Goal: Task Accomplishment & Management: Manage account settings

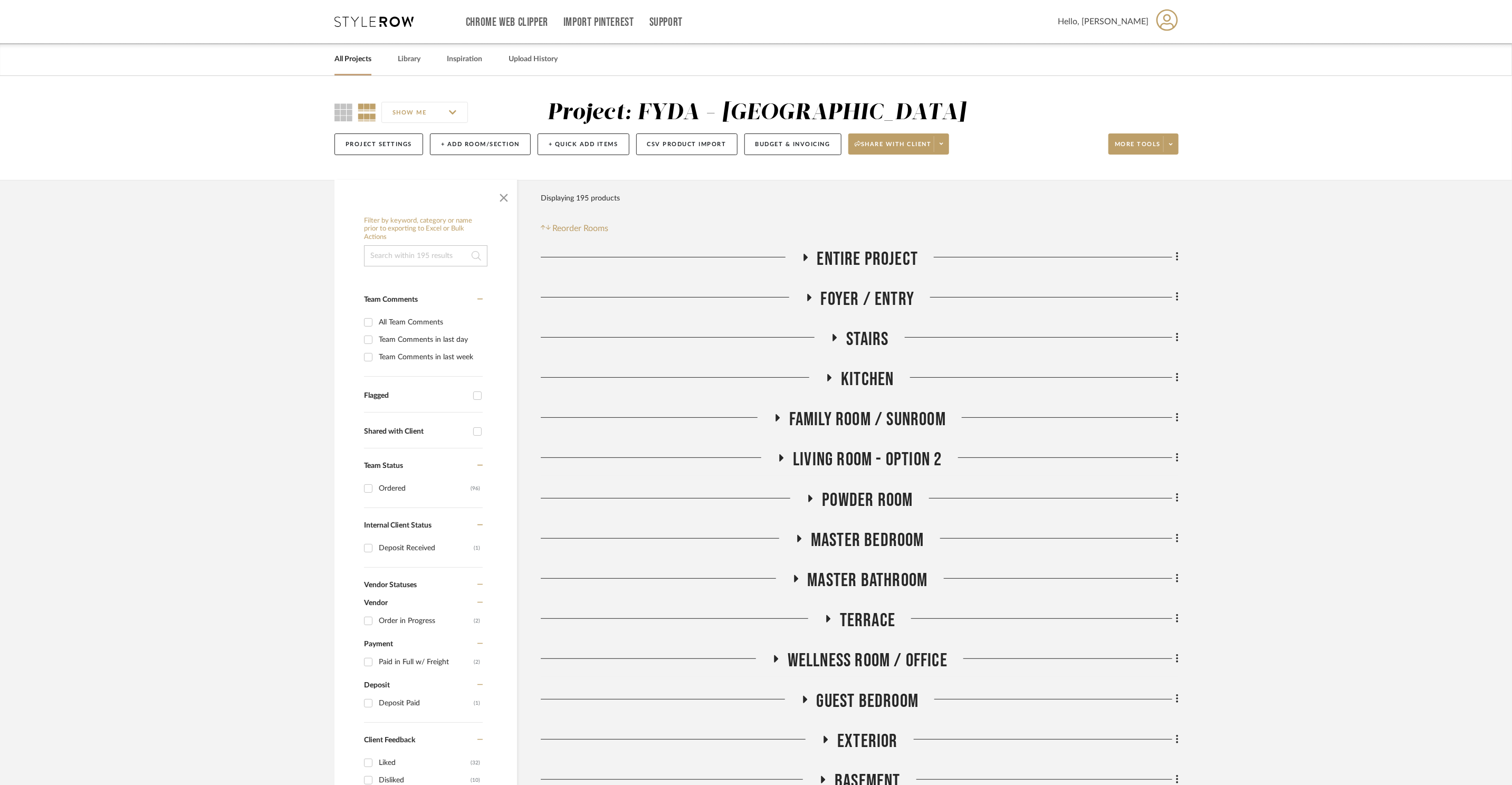
click at [386, 26] on icon at bounding box center [373, 21] width 79 height 11
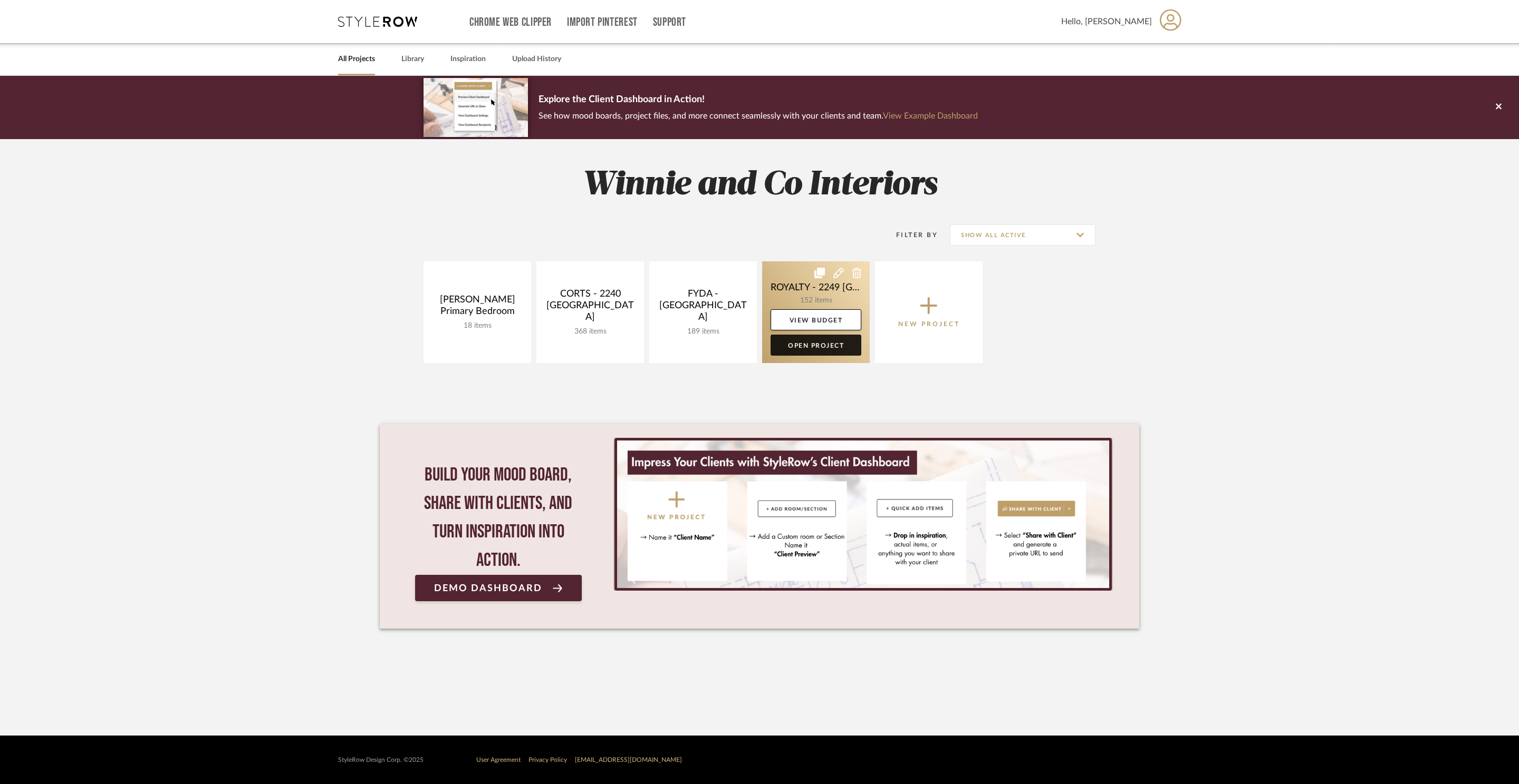
click at [837, 349] on link "Open Project" at bounding box center [816, 346] width 91 height 21
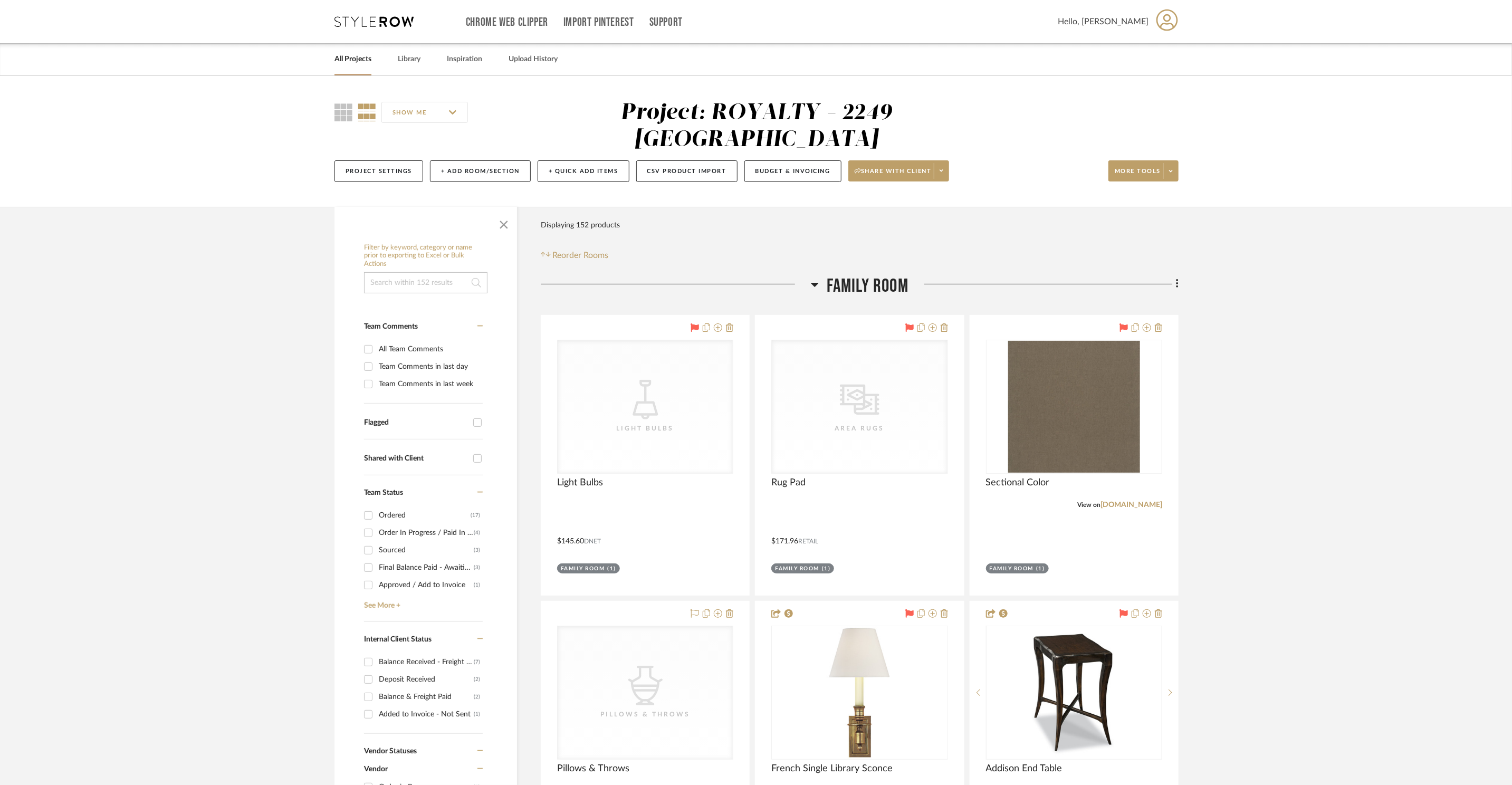
click at [886, 275] on span "Family Room" at bounding box center [868, 286] width 82 height 22
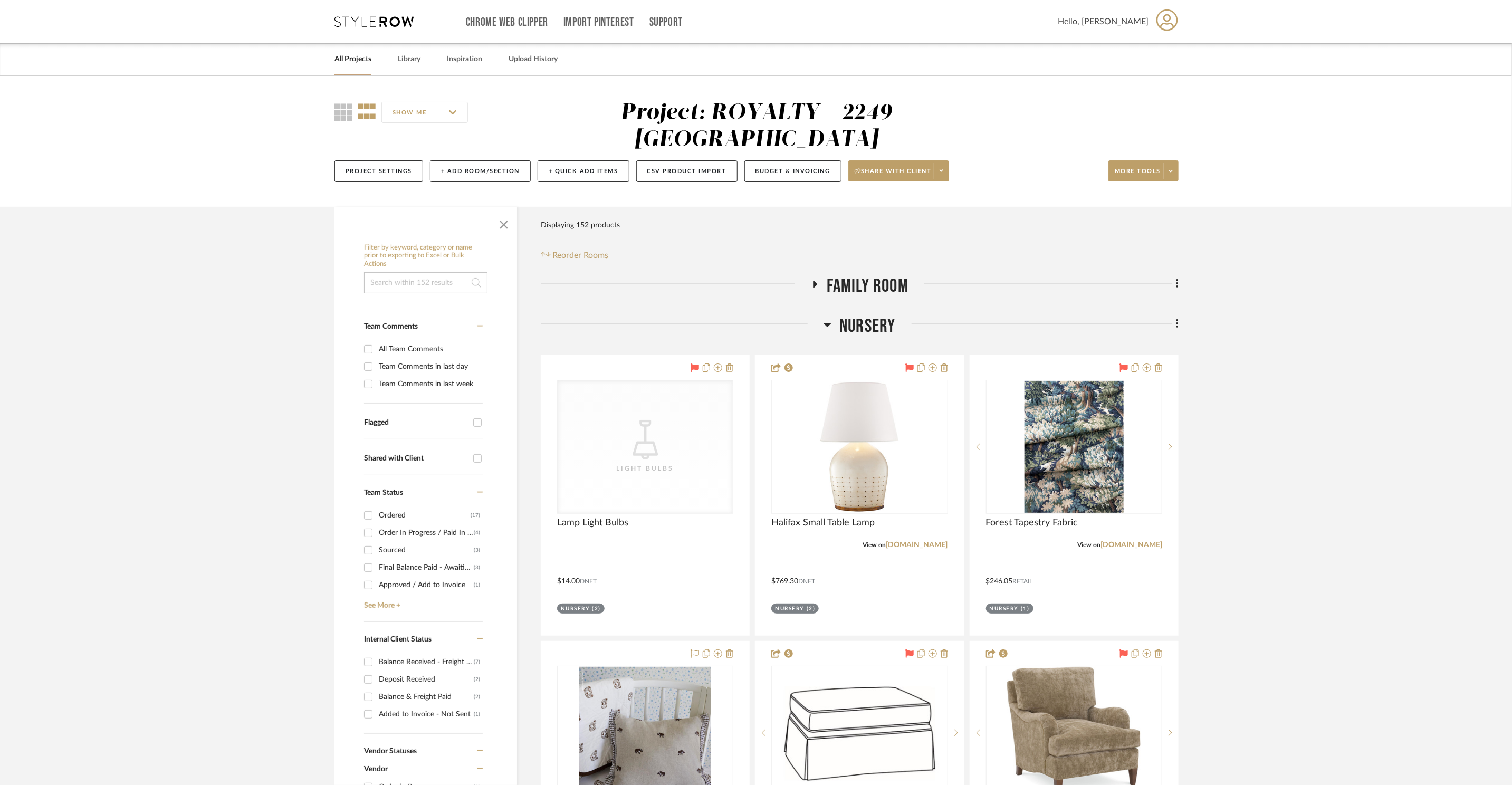
click at [868, 315] on span "Nursery" at bounding box center [867, 326] width 56 height 22
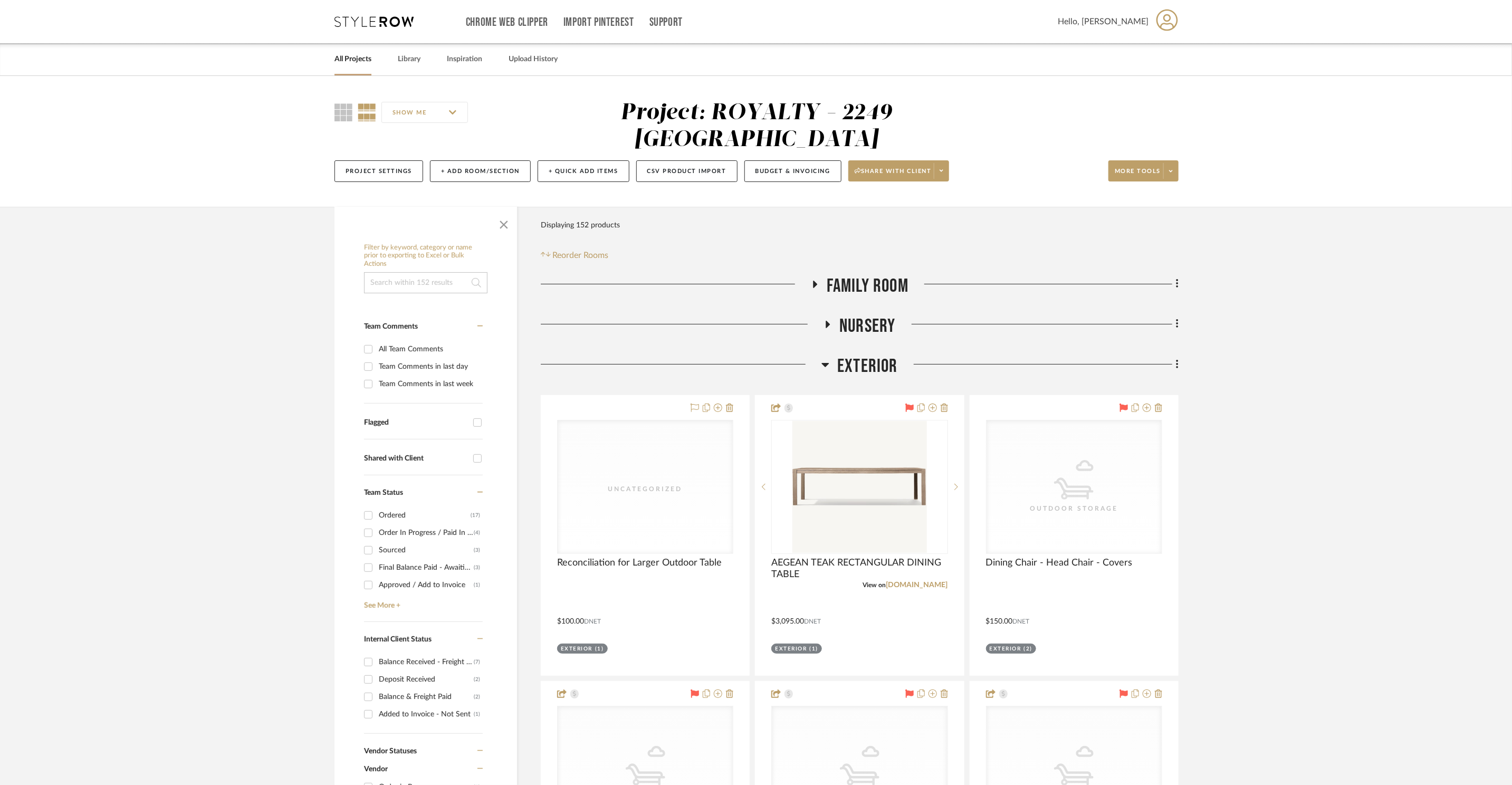
click at [887, 355] on span "Exterior" at bounding box center [868, 366] width 60 height 22
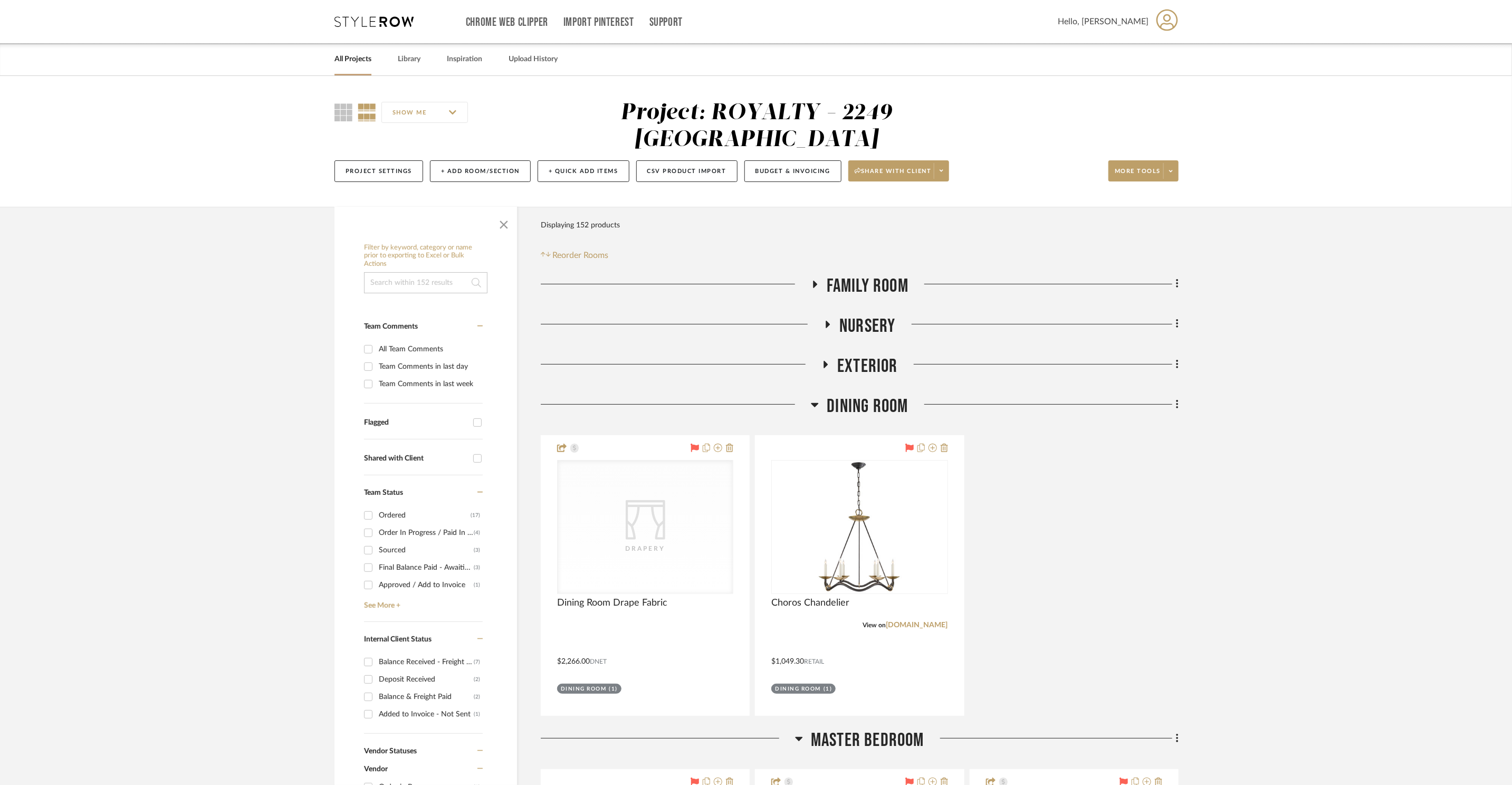
click at [884, 395] on span "Dining Room" at bounding box center [867, 406] width 81 height 22
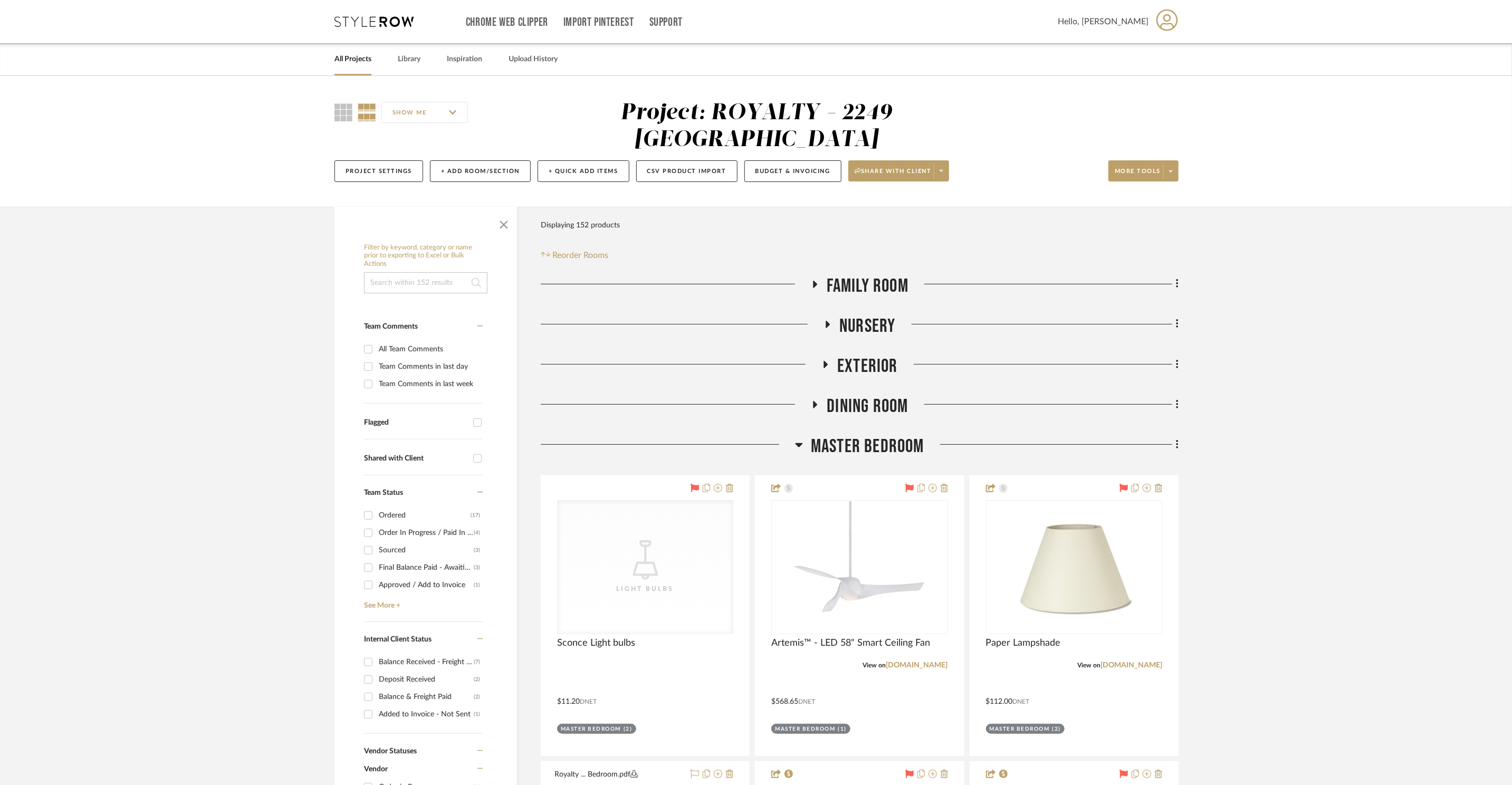
click at [885, 435] on span "Master Bedroom" at bounding box center [868, 446] width 113 height 22
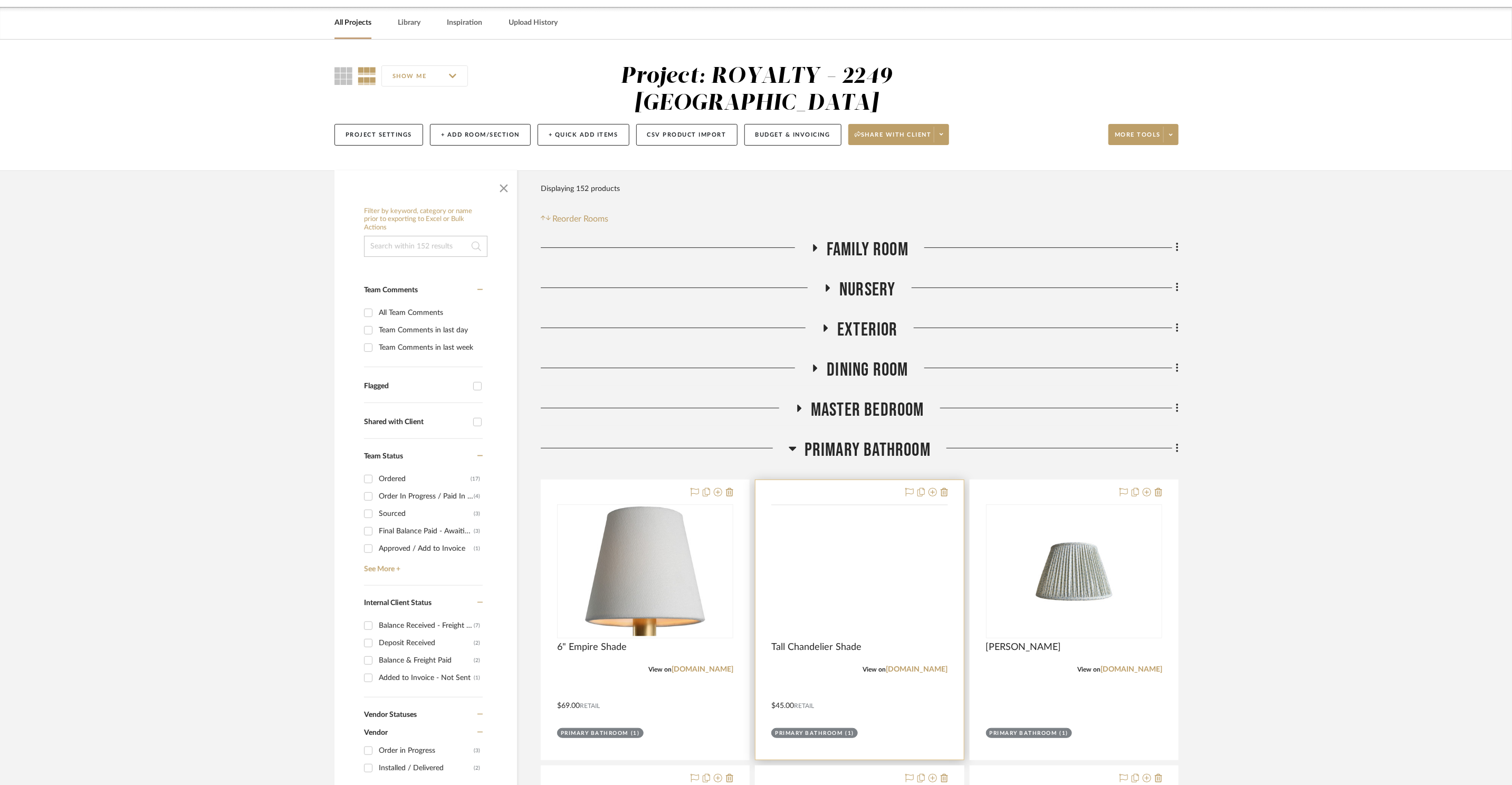
scroll to position [280, 0]
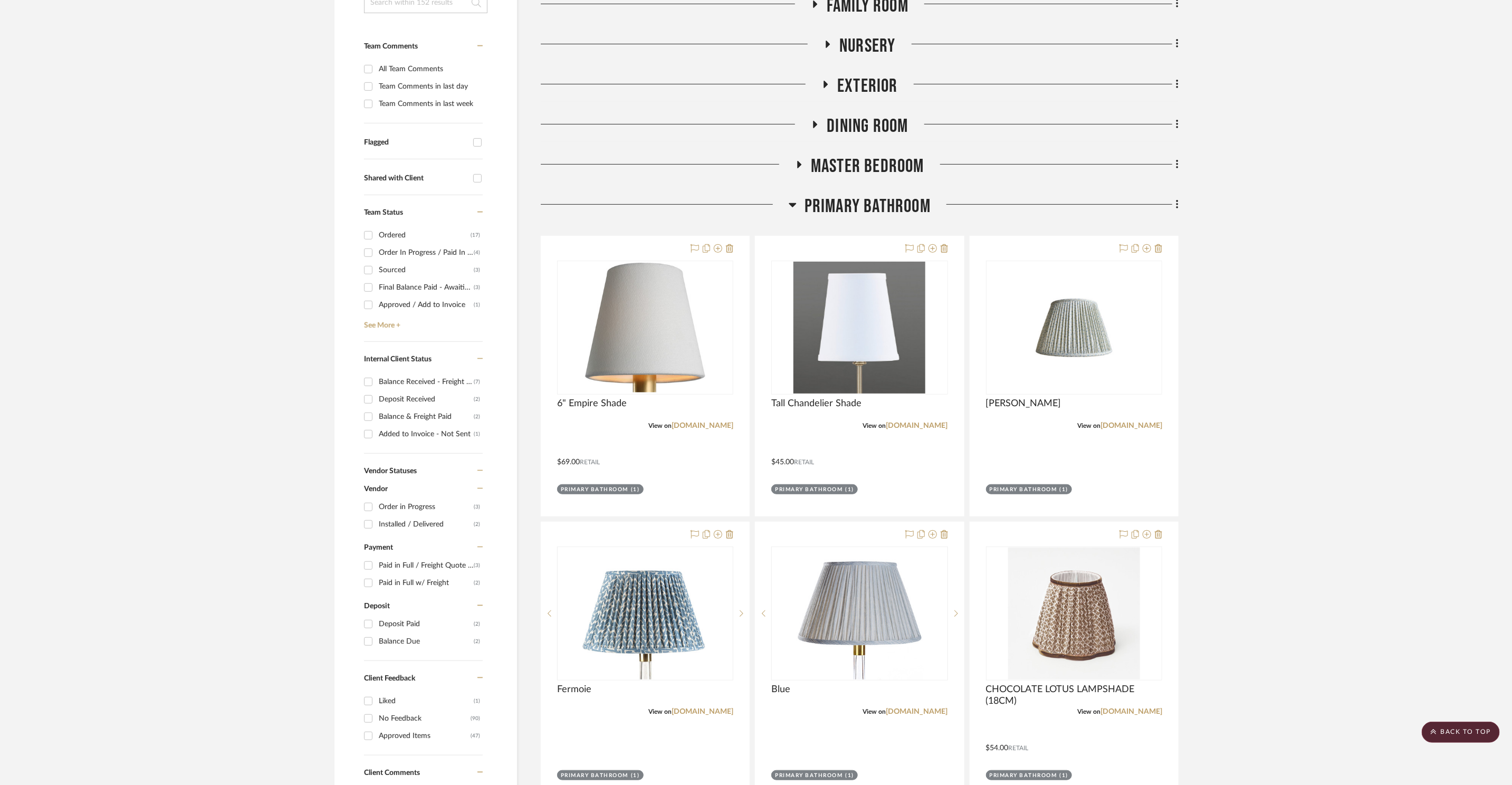
click at [889, 195] on span "Primary Bathroom" at bounding box center [867, 206] width 126 height 22
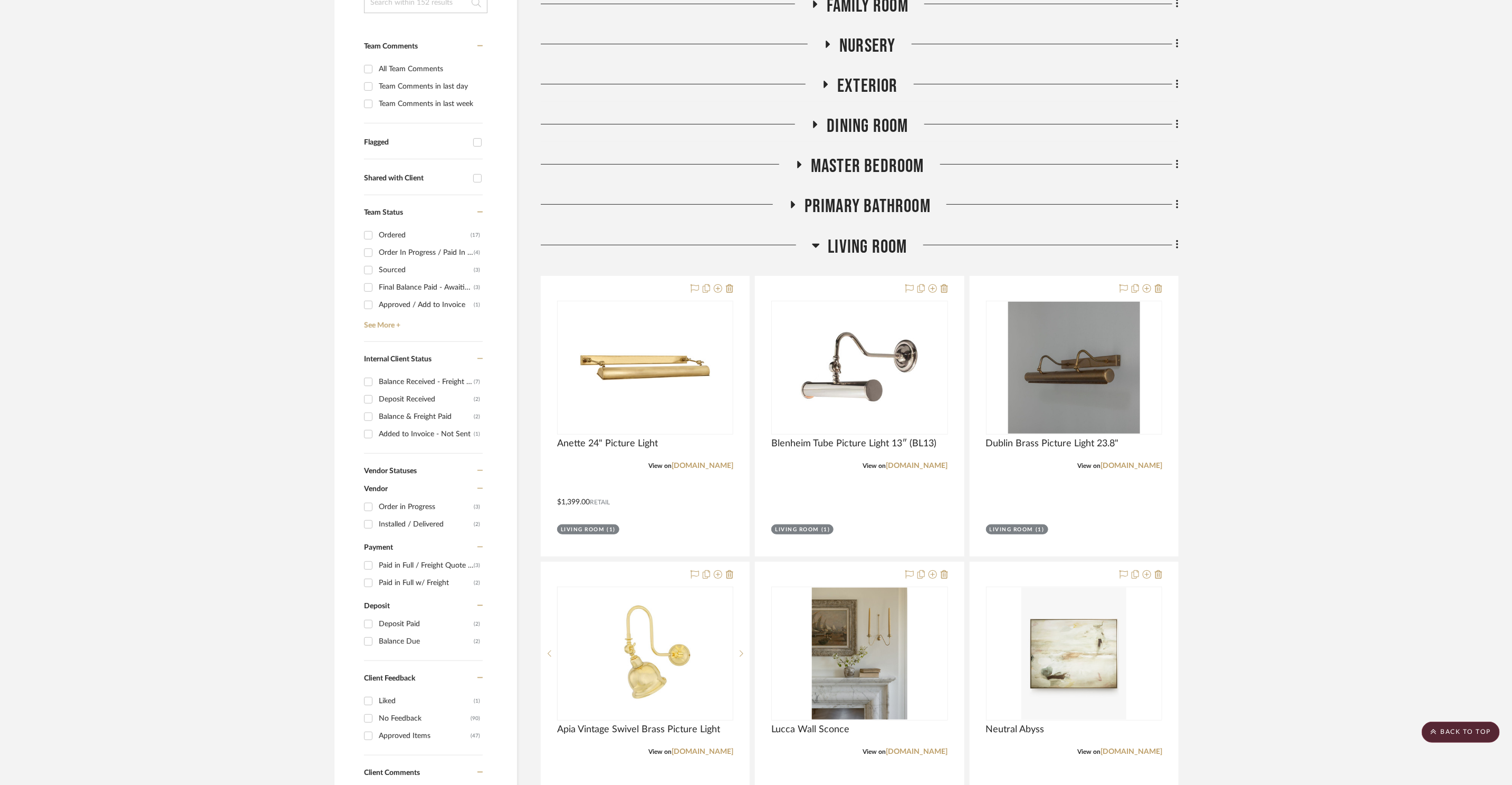
click at [895, 236] on span "Living Room" at bounding box center [867, 247] width 79 height 22
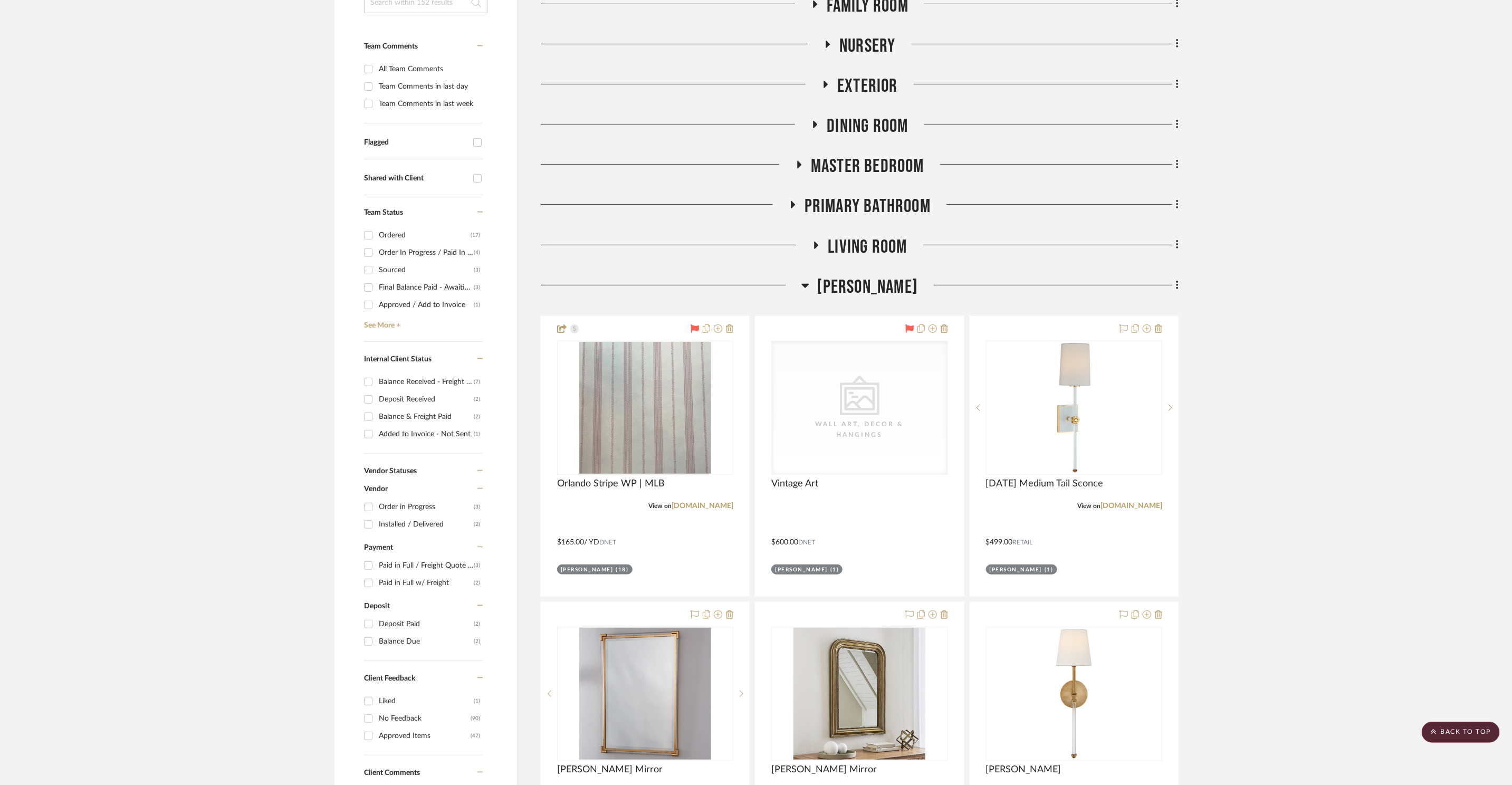
click at [875, 276] on span "Leona" at bounding box center [868, 287] width 101 height 22
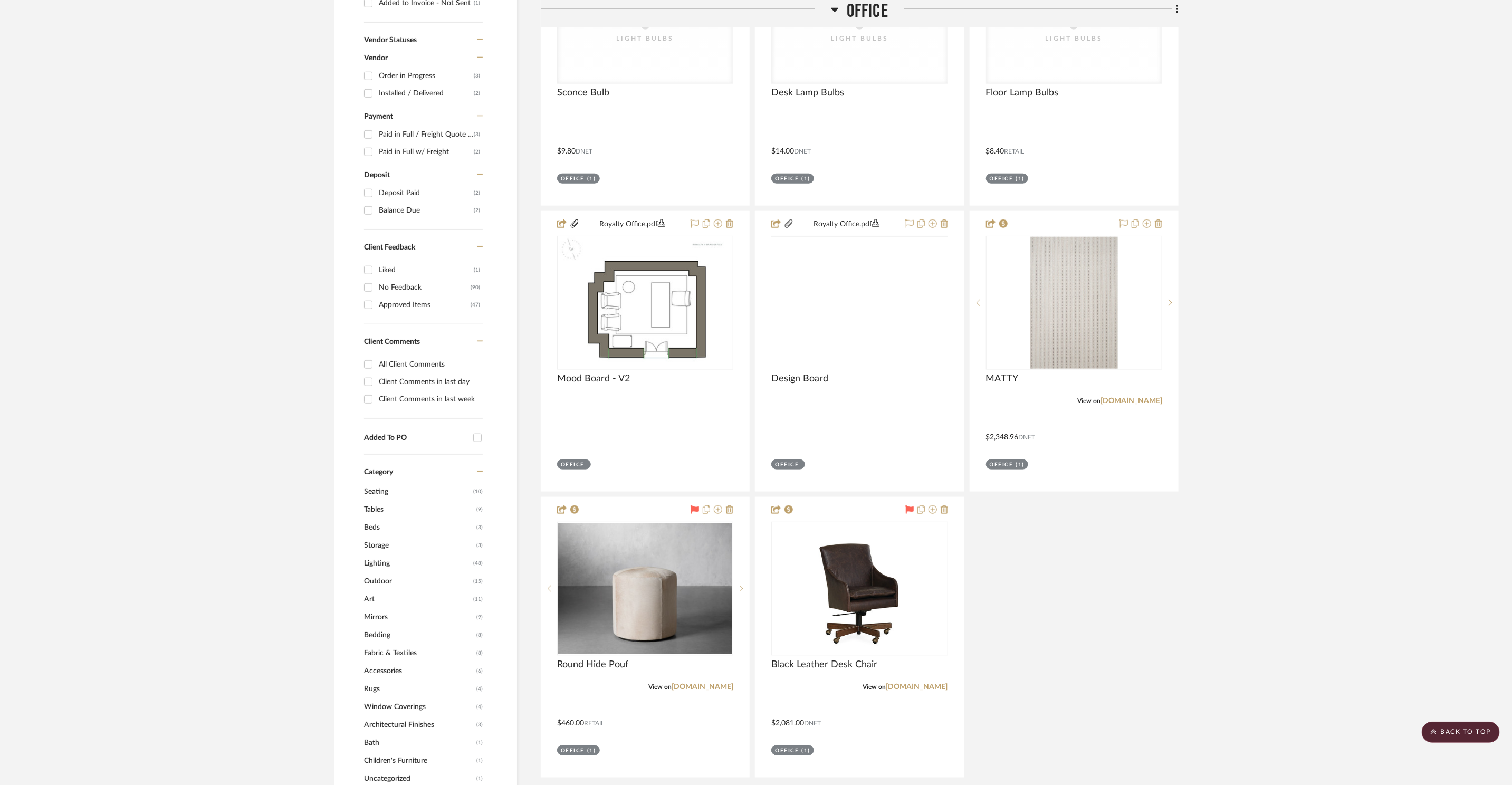
scroll to position [779, 0]
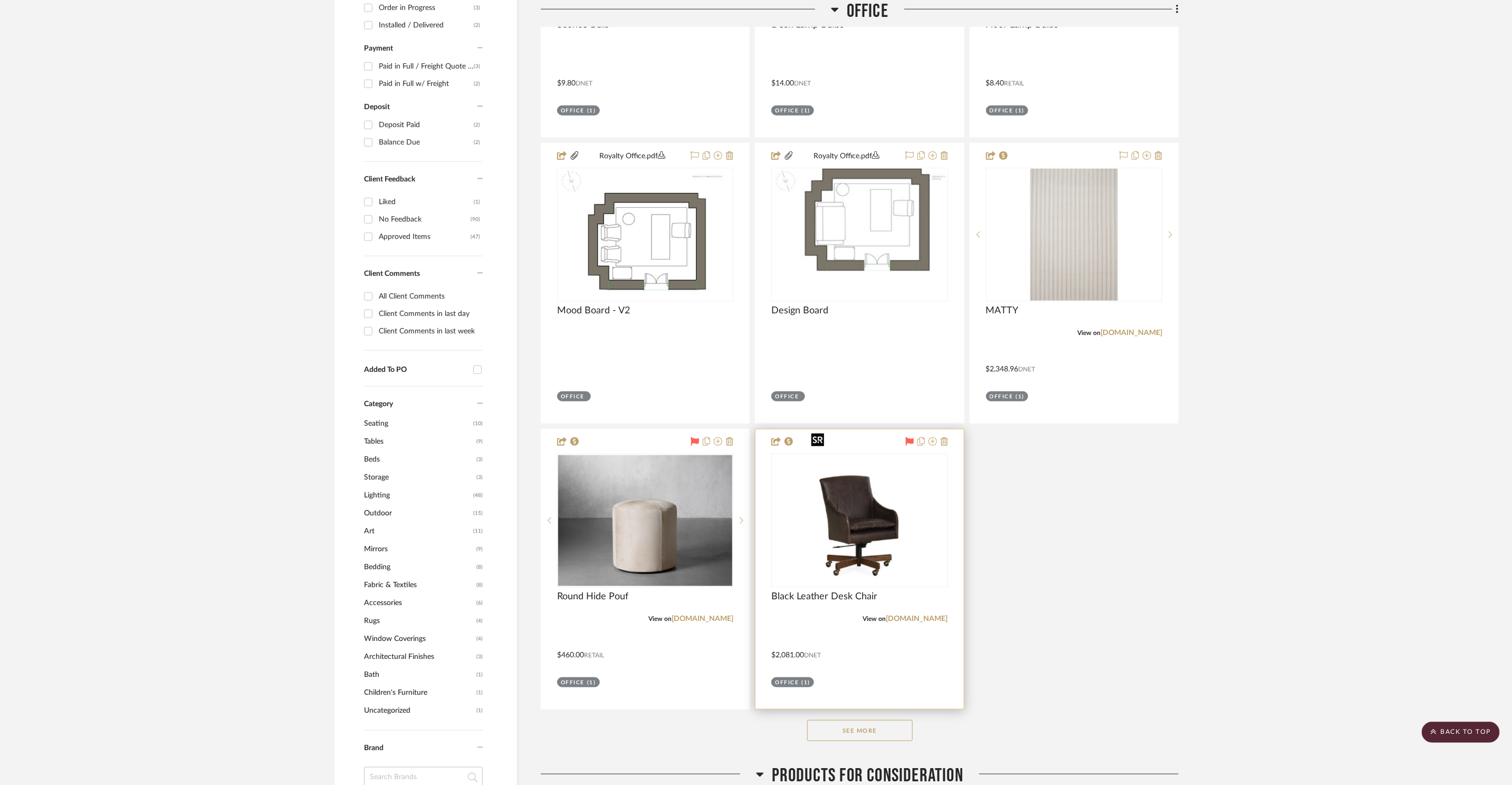
click at [0, 0] on img at bounding box center [0, 0] width 0 height 0
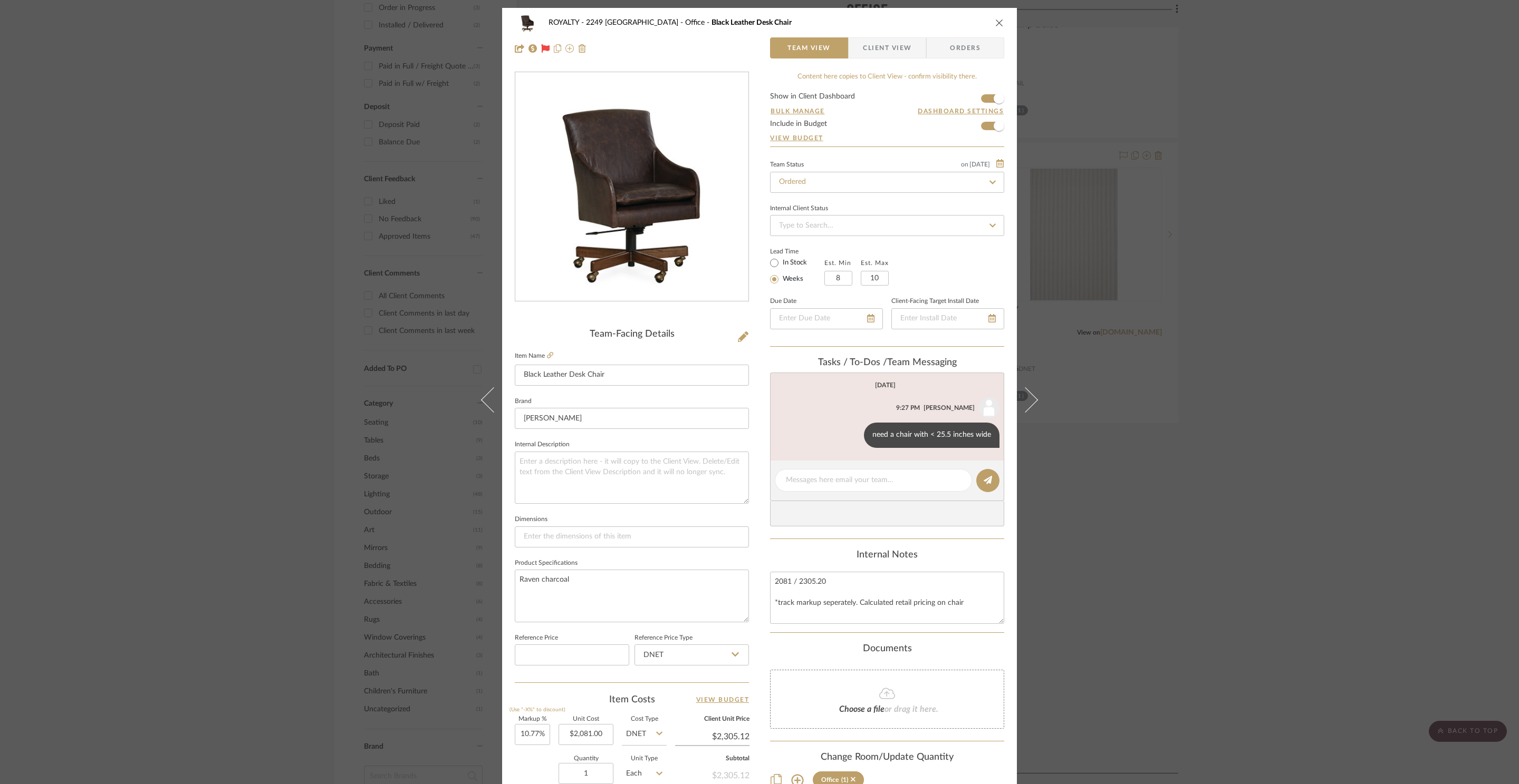
click at [996, 19] on icon "close" at bounding box center [999, 22] width 9 height 9
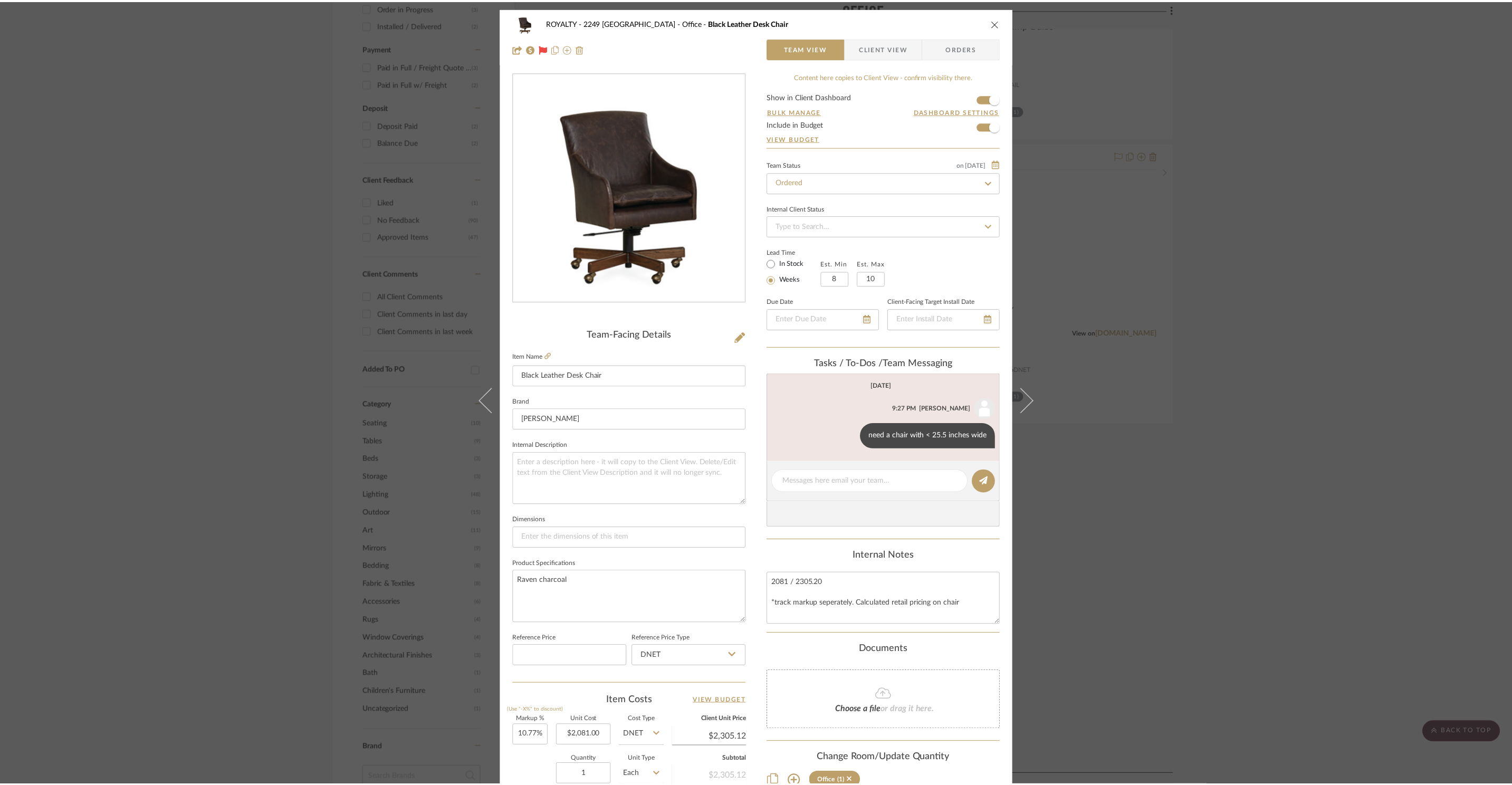
scroll to position [779, 0]
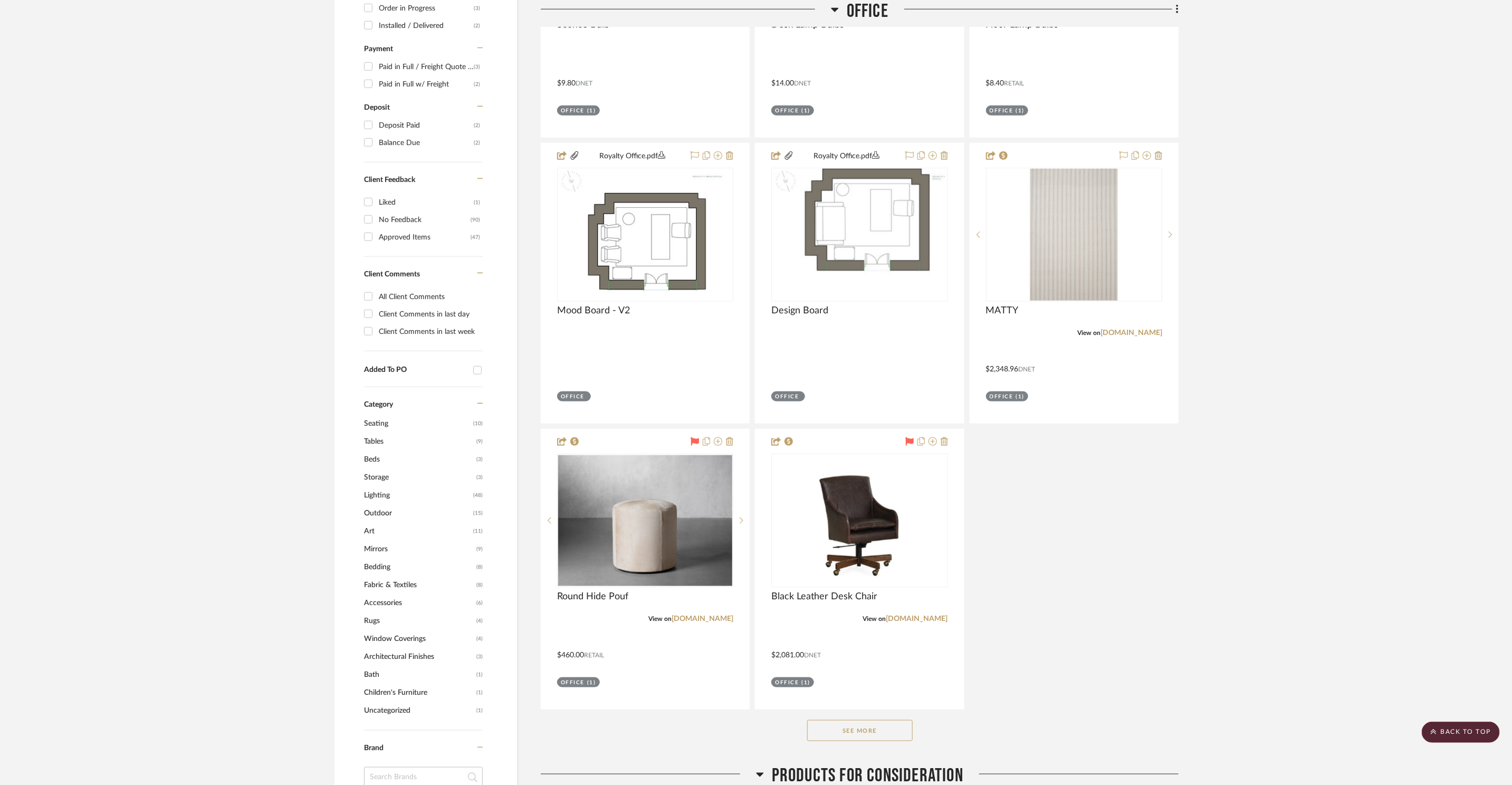
click at [889, 721] on button "See More" at bounding box center [860, 731] width 105 height 21
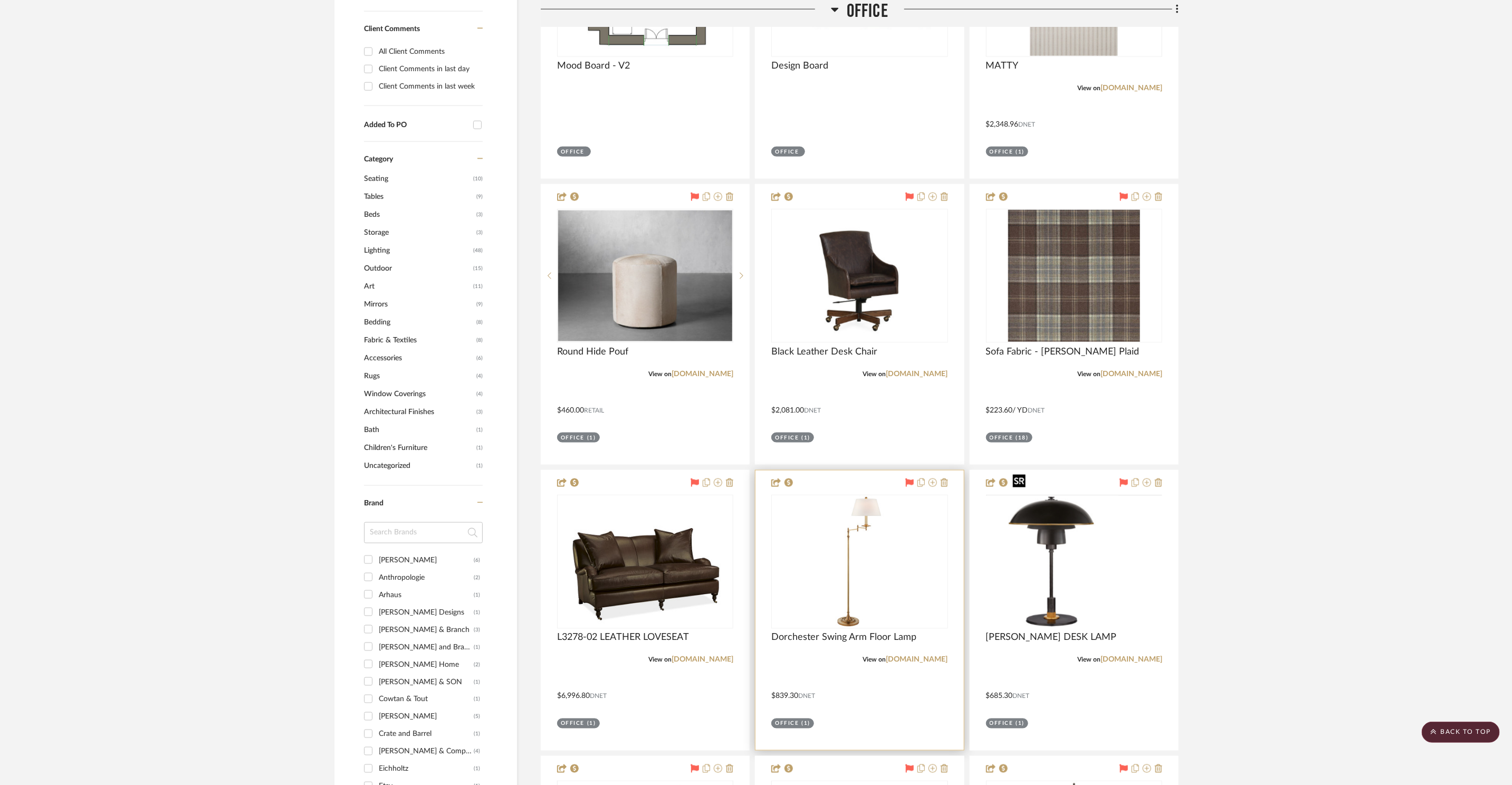
scroll to position [1030, 0]
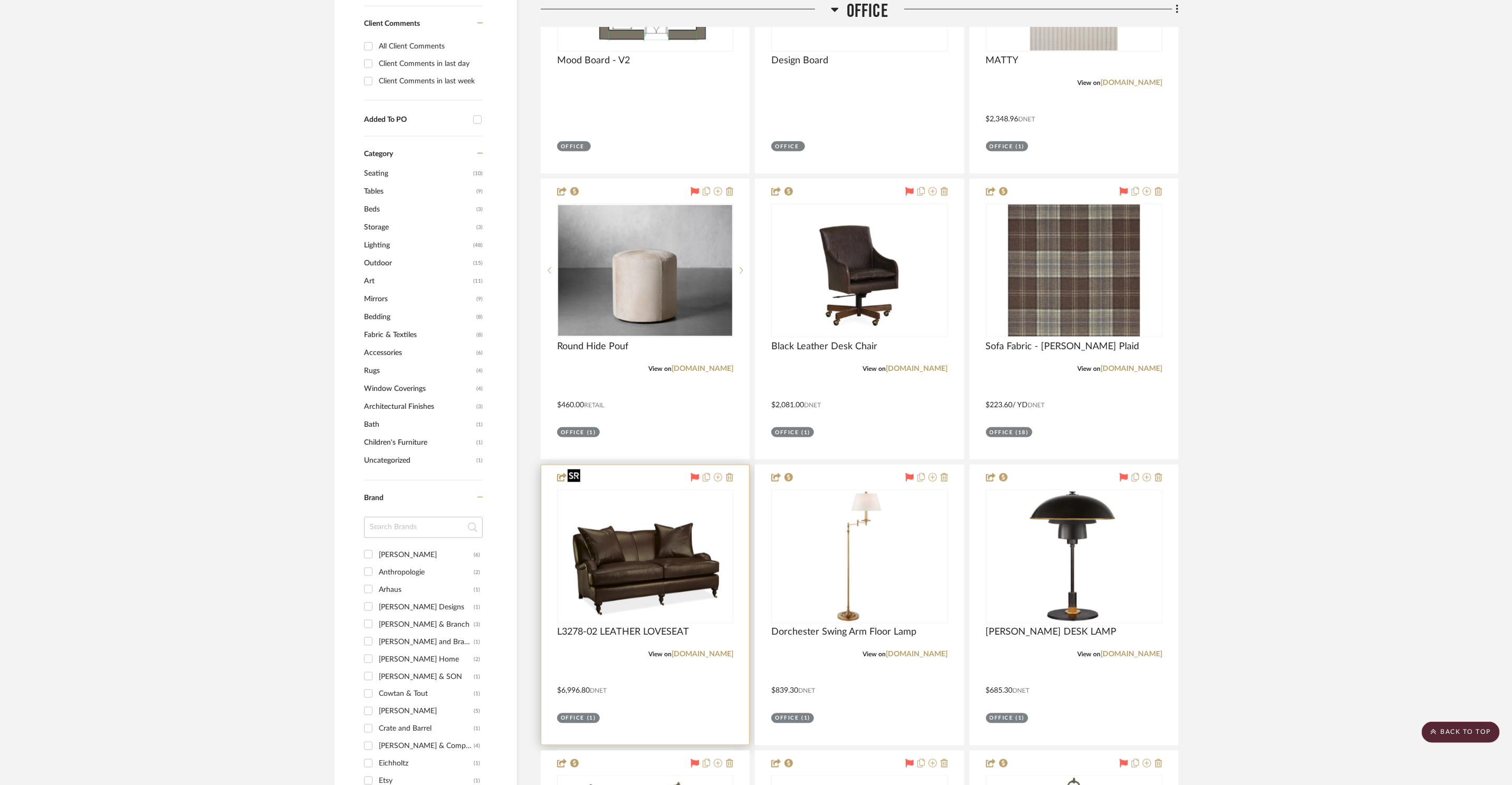
click at [0, 0] on img at bounding box center [0, 0] width 0 height 0
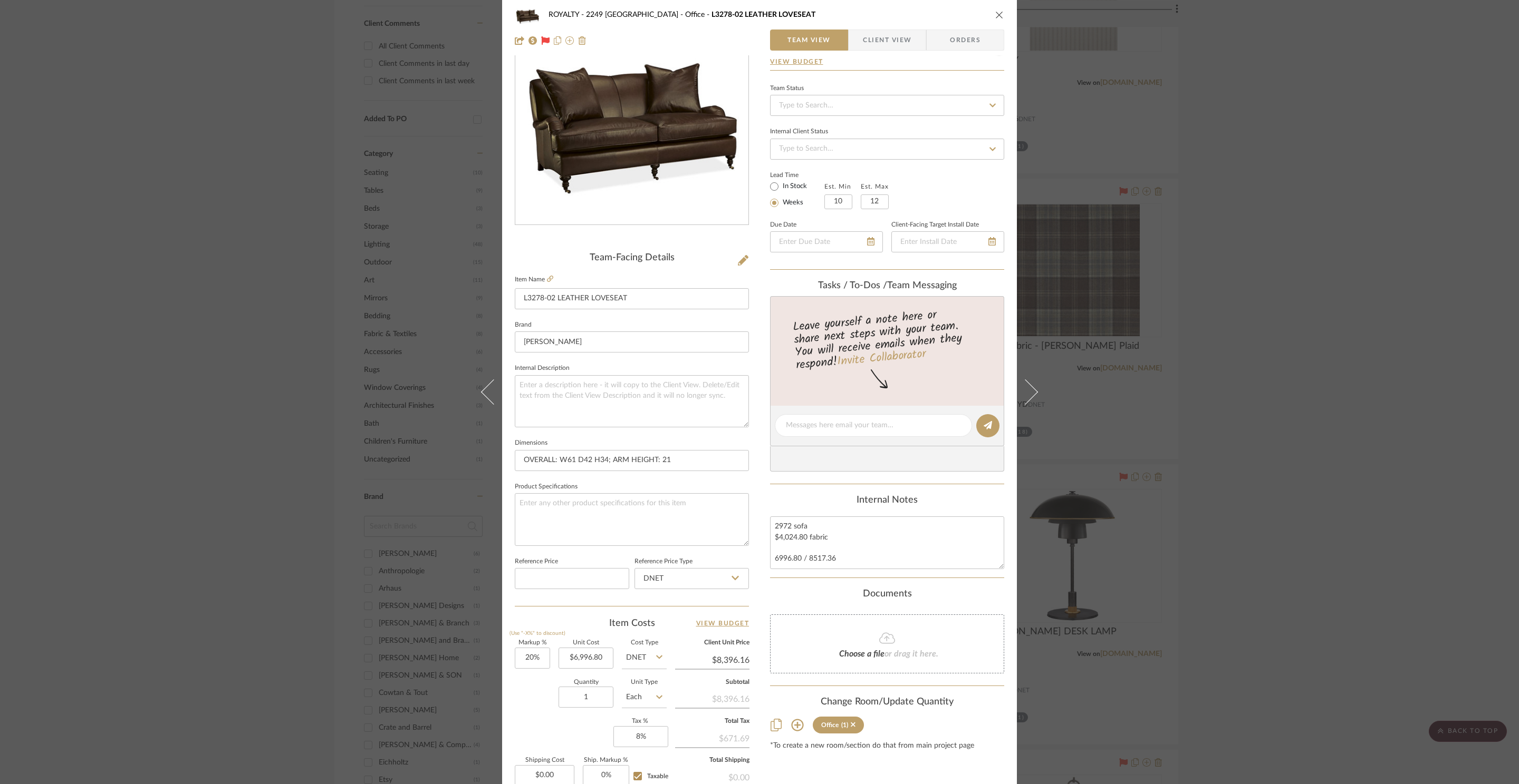
scroll to position [0, 0]
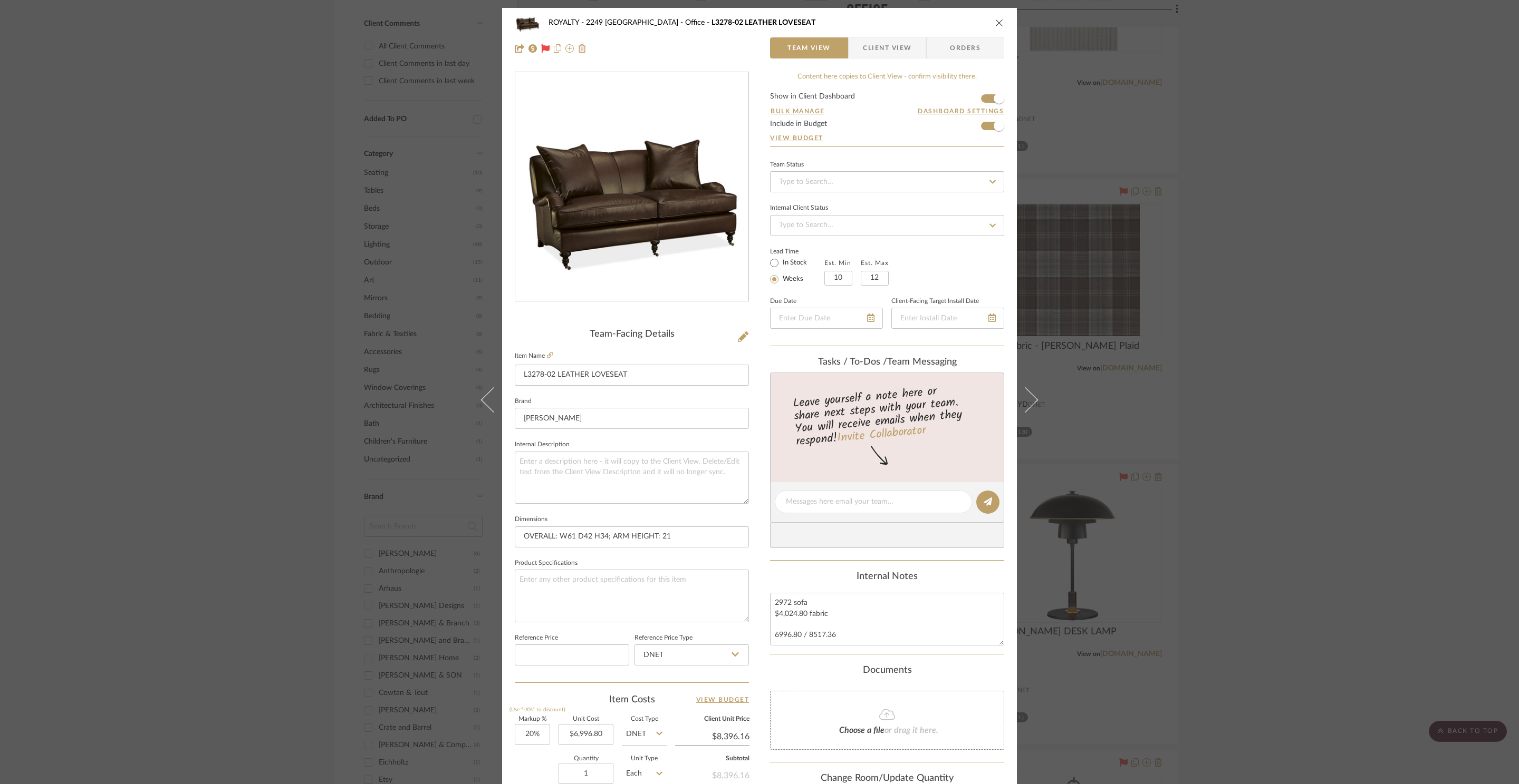
drag, startPoint x: 996, startPoint y: 19, endPoint x: 926, endPoint y: 5, distance: 71.4
click at [996, 19] on icon "close" at bounding box center [999, 22] width 9 height 9
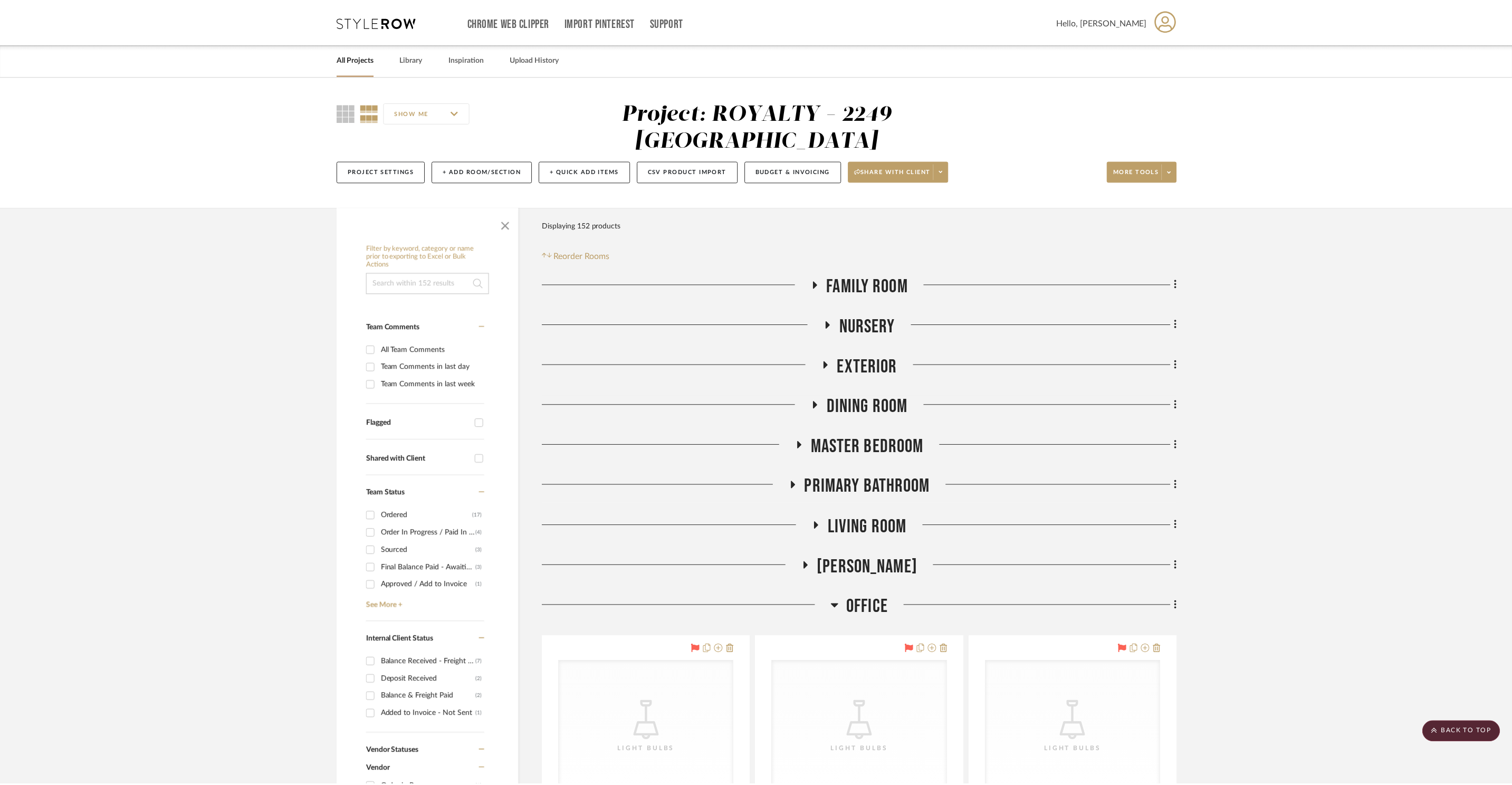
scroll to position [1030, 0]
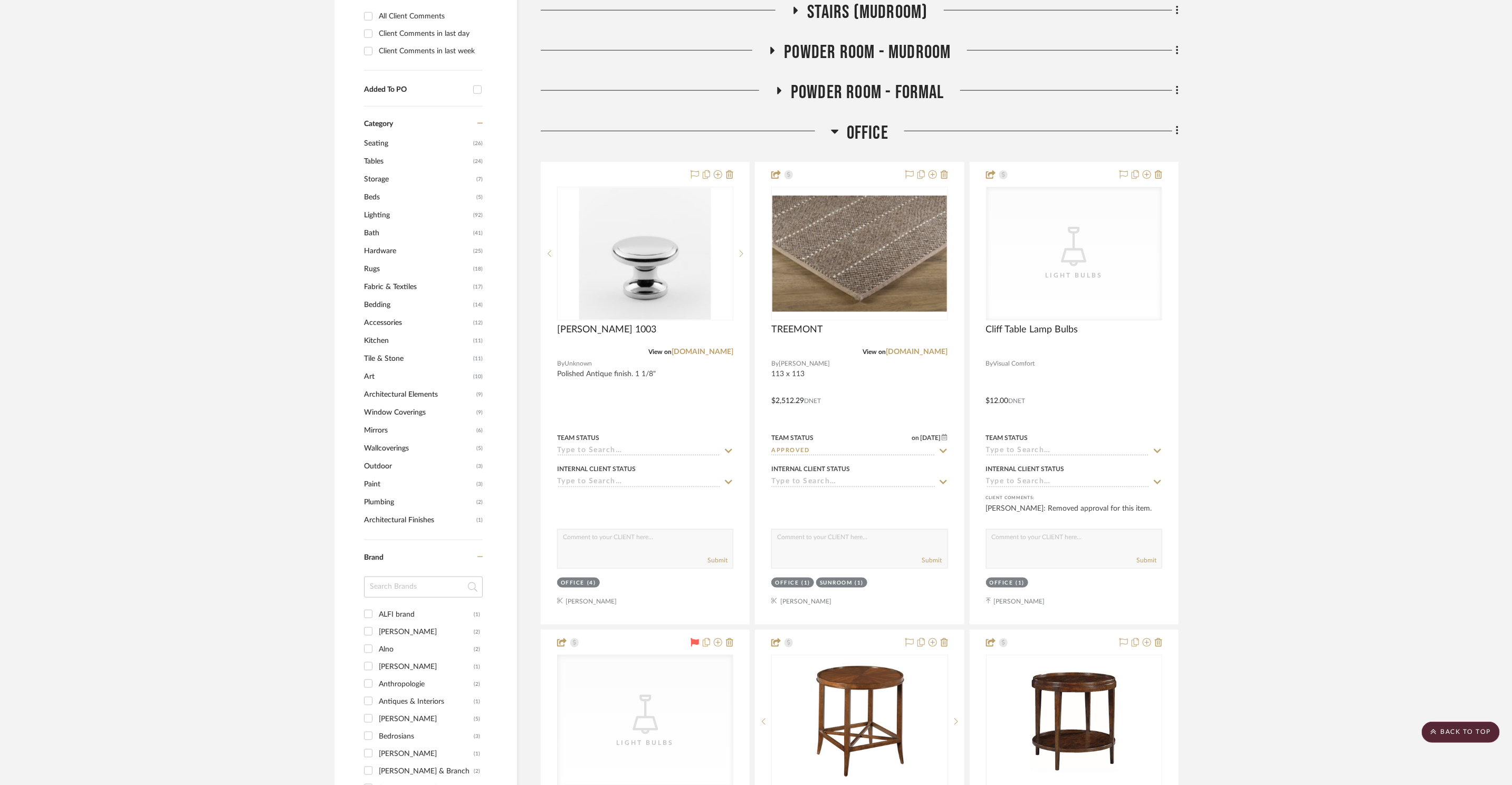
click at [851, 122] on span "Office" at bounding box center [868, 133] width 42 height 22
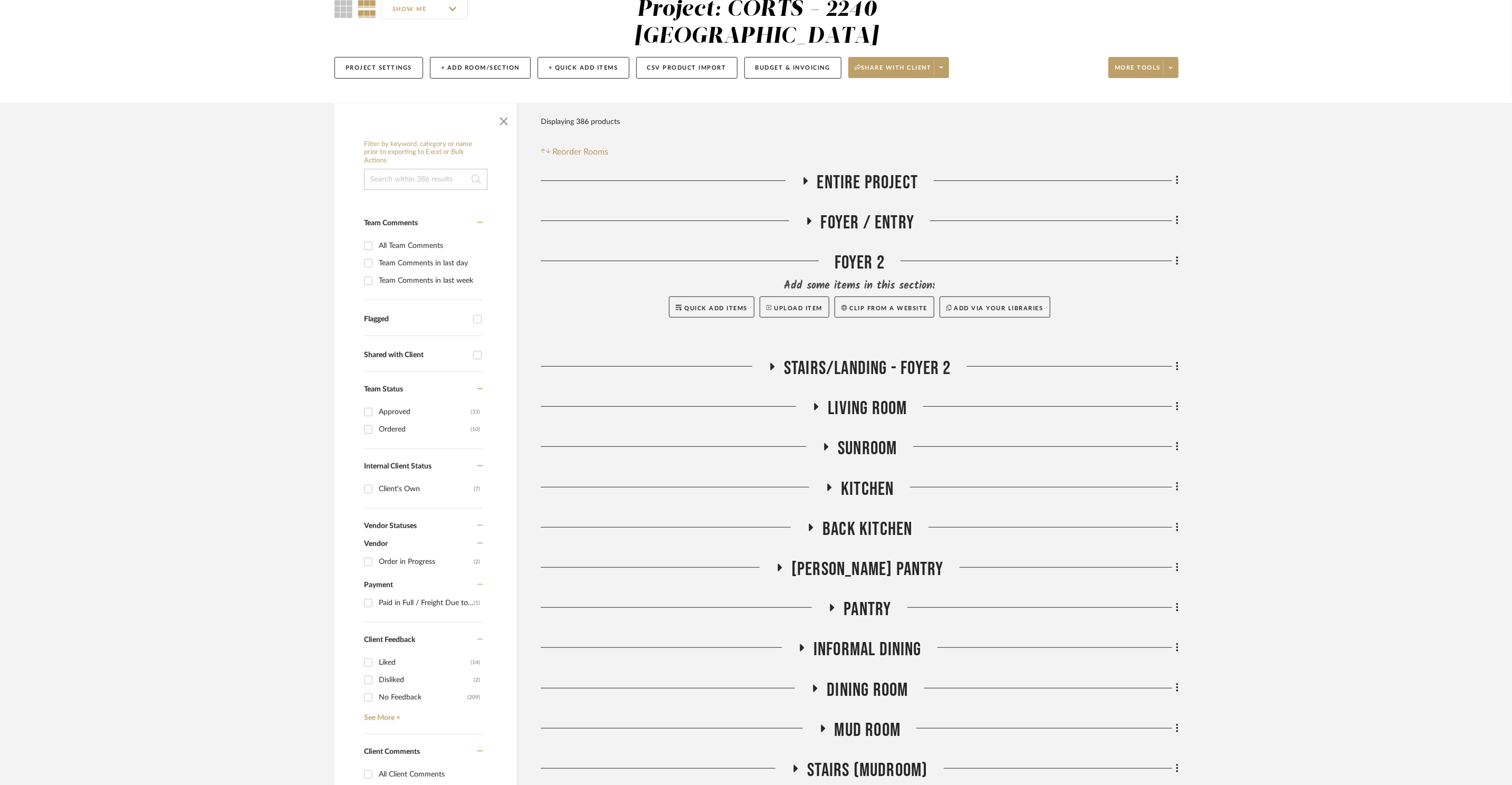
scroll to position [456, 0]
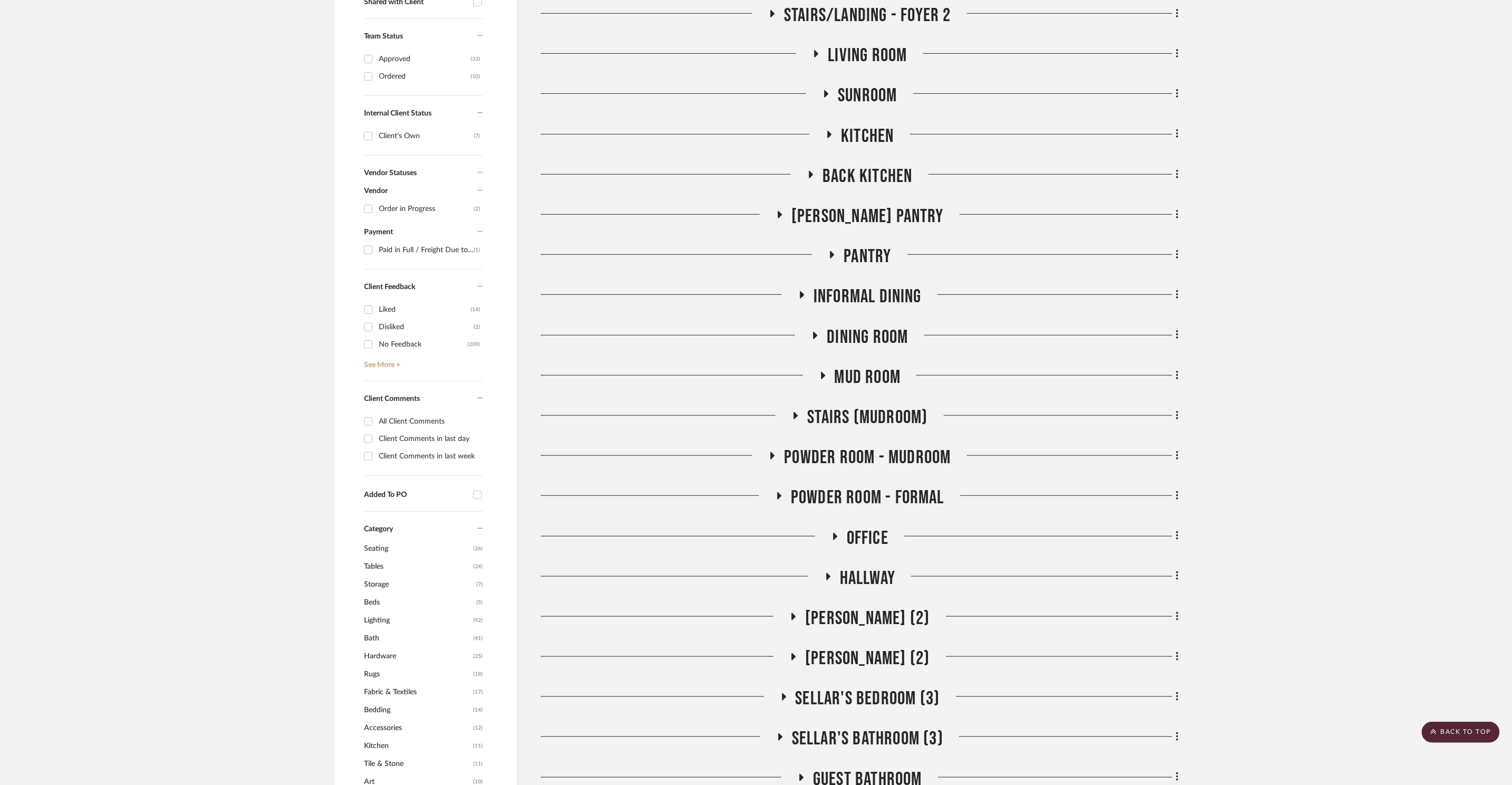
click at [895, 487] on span "Powder Room - Formal" at bounding box center [867, 497] width 153 height 22
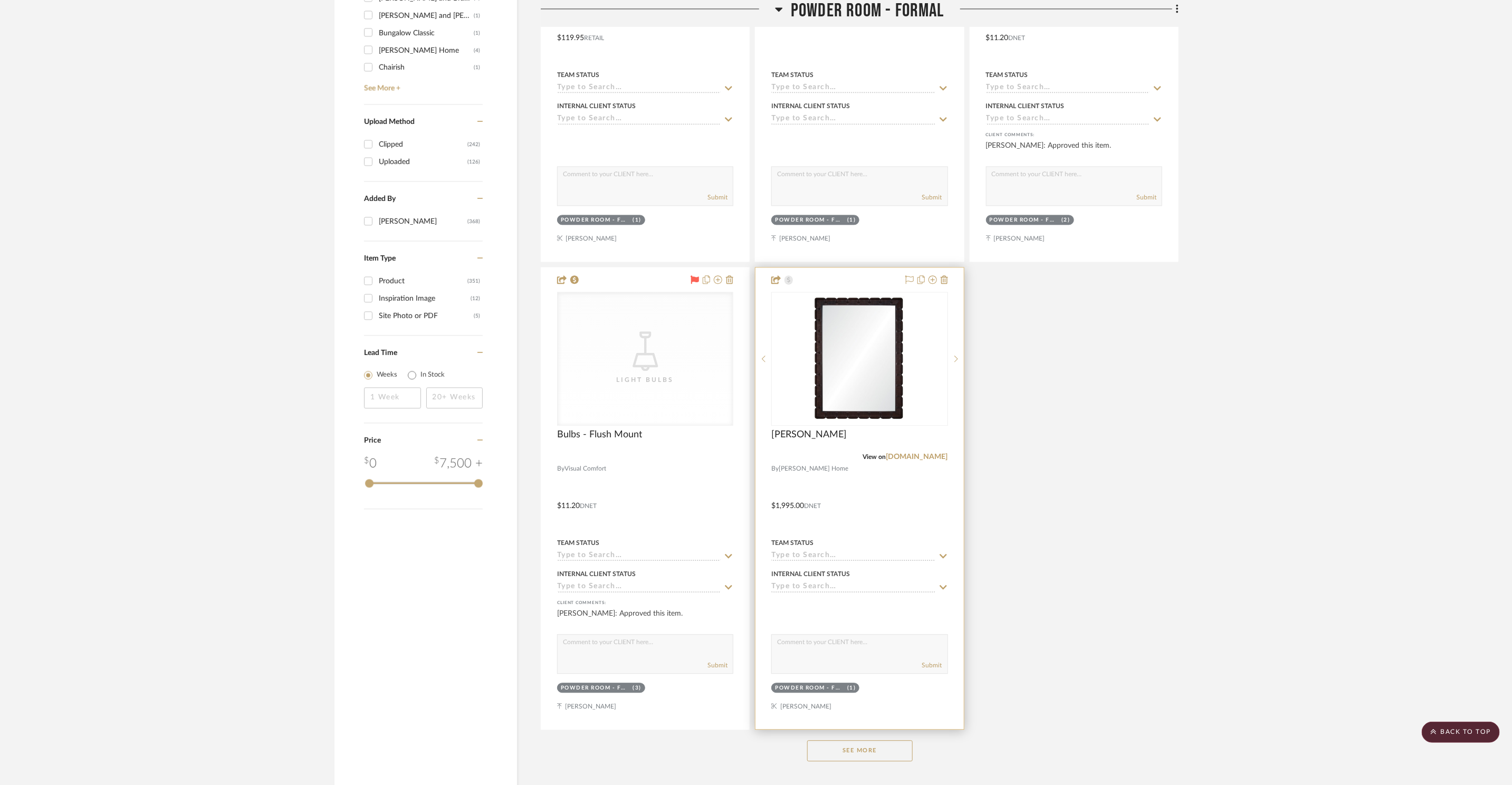
scroll to position [1856, 0]
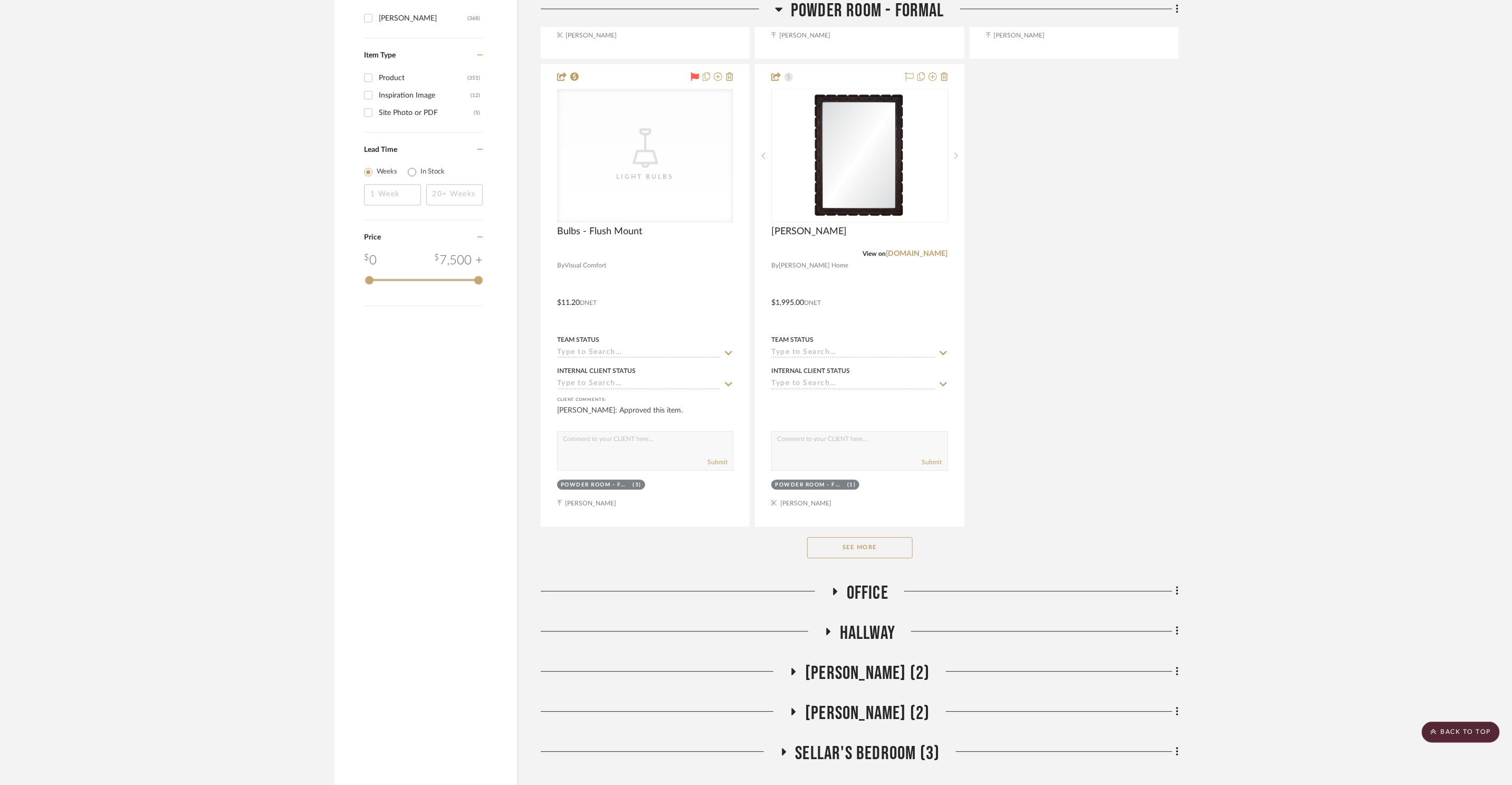
click at [881, 533] on div "See More" at bounding box center [860, 547] width 638 height 42
click at [882, 537] on button "See More" at bounding box center [860, 548] width 105 height 21
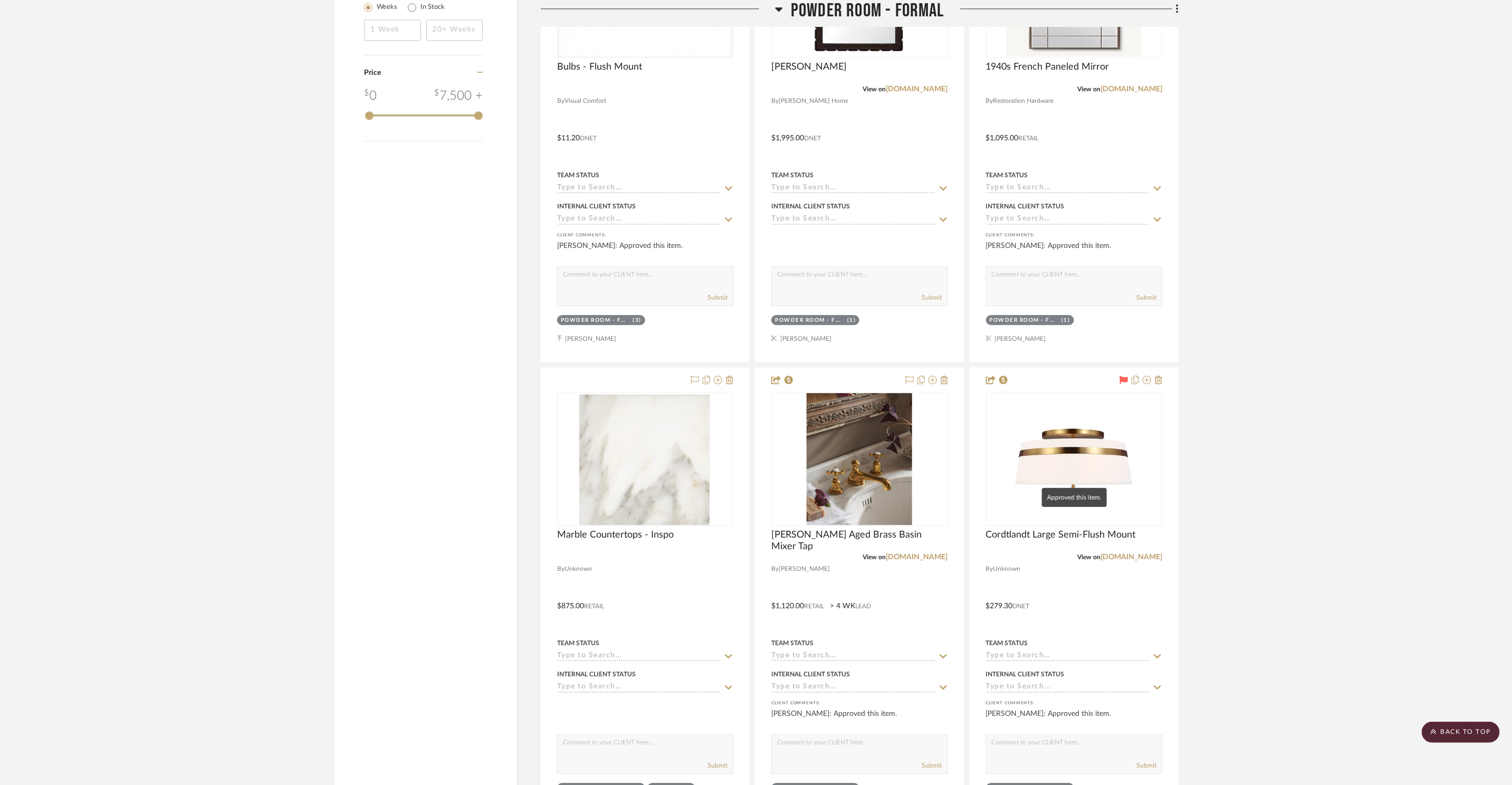
scroll to position [2387, 0]
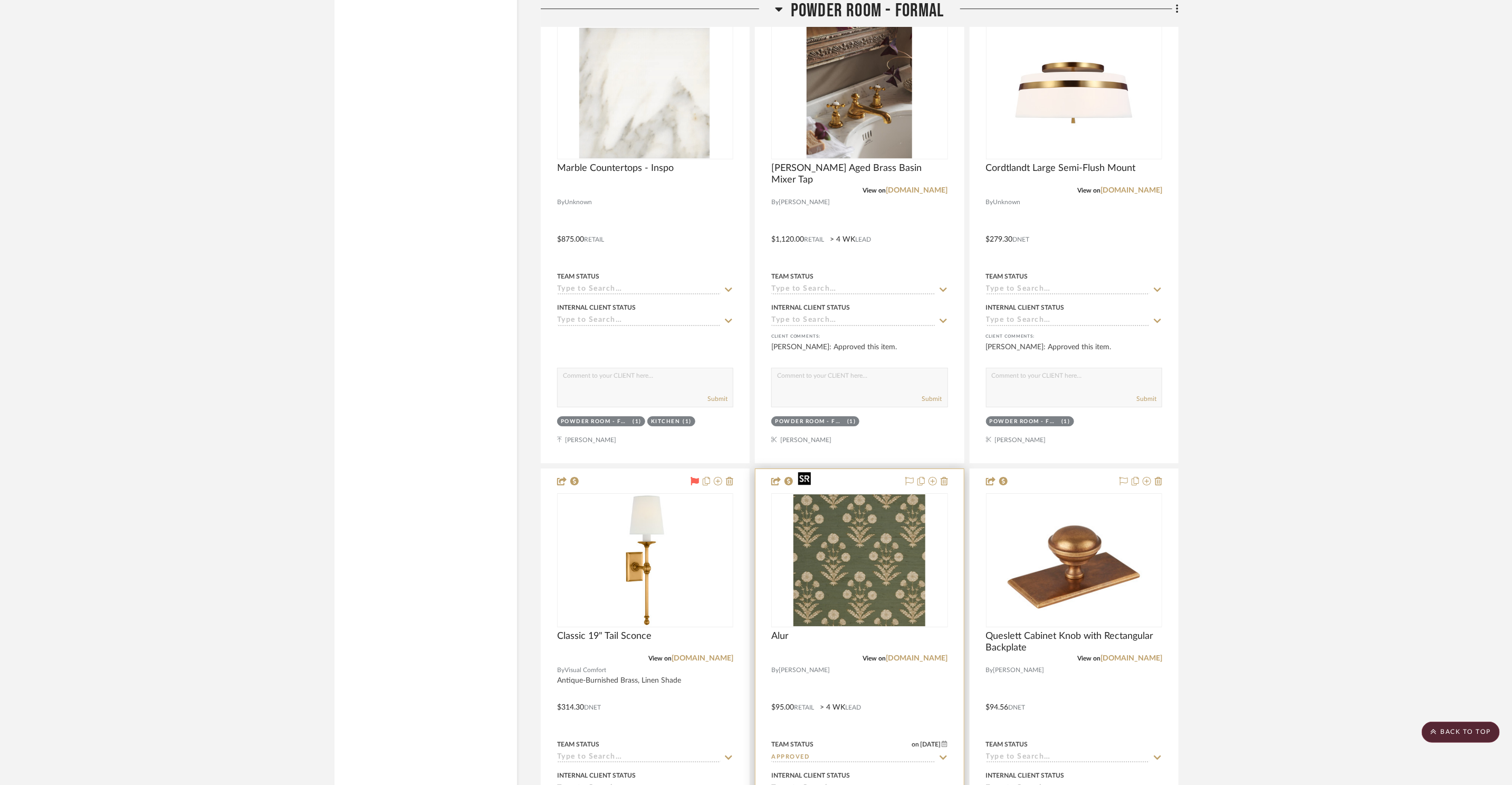
click at [0, 0] on img at bounding box center [0, 0] width 0 height 0
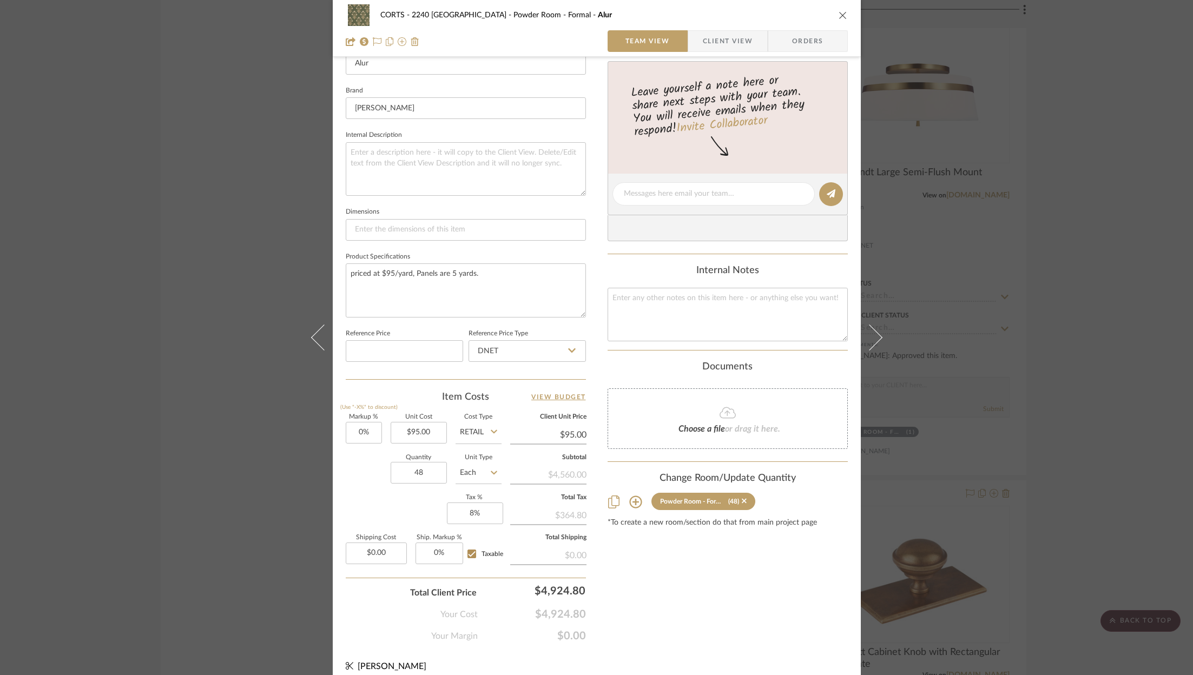
scroll to position [329, 0]
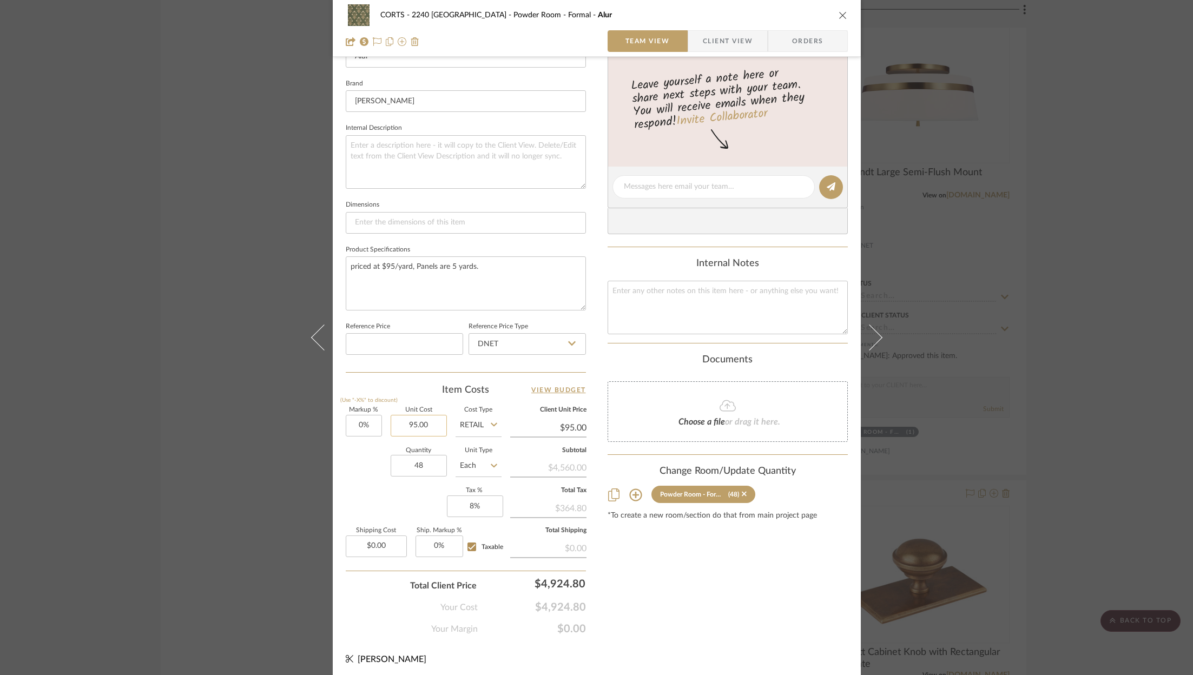
click at [403, 430] on input "95.00" at bounding box center [419, 426] width 56 height 22
type input "$105.00"
click at [691, 580] on div "Content here copies to Client View - confirm visibility there. Show in Client D…" at bounding box center [728, 190] width 240 height 891
type input "$105.00"
click at [479, 424] on input "Retail" at bounding box center [479, 426] width 46 height 22
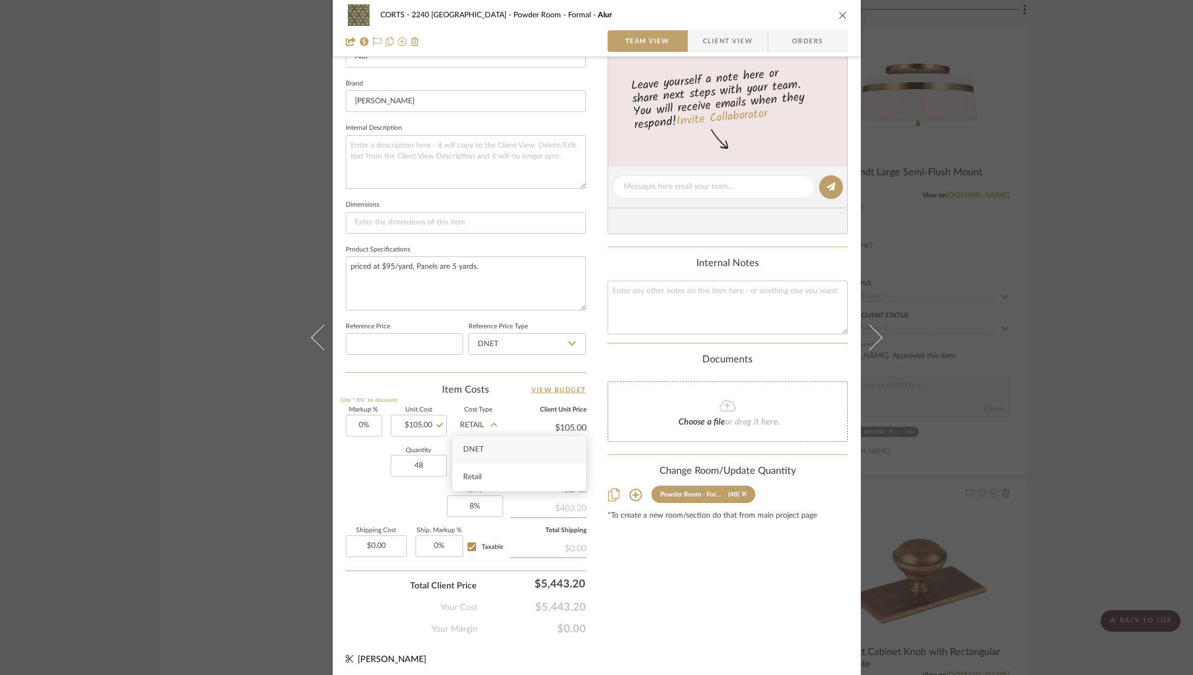
click at [485, 443] on div "DNET" at bounding box center [519, 450] width 134 height 28
type input "DNET"
click at [688, 596] on div "Content here copies to Client View - confirm visibility there. Show in Client D…" at bounding box center [728, 190] width 240 height 891
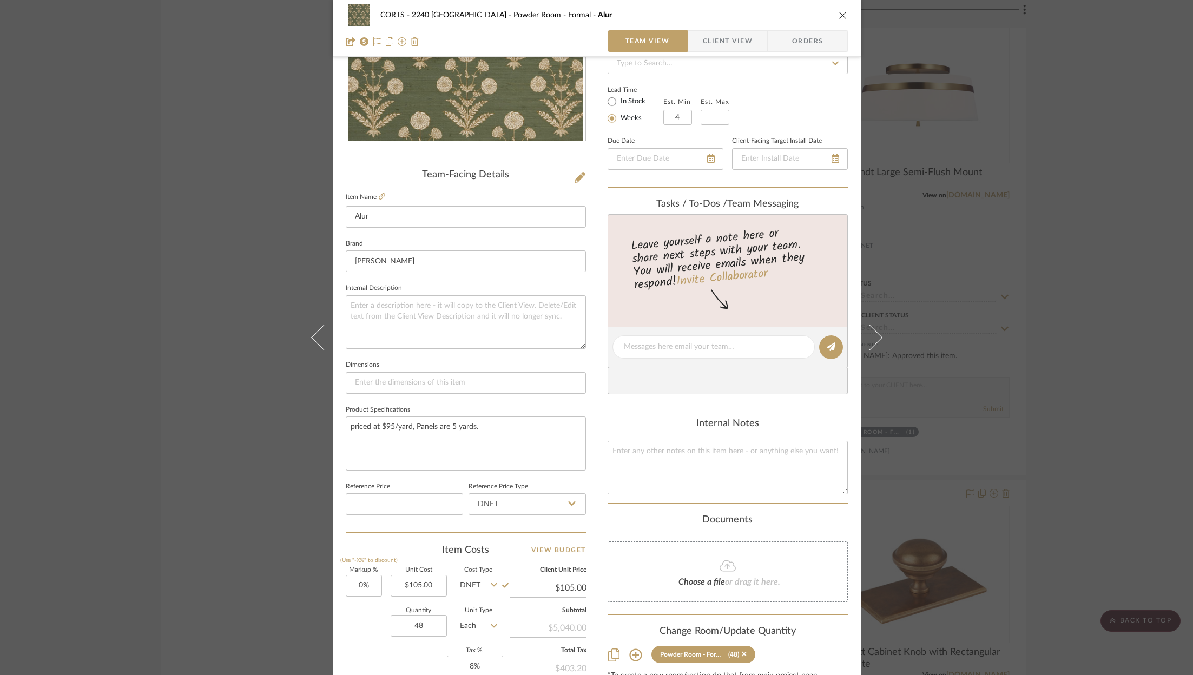
scroll to position [0, 0]
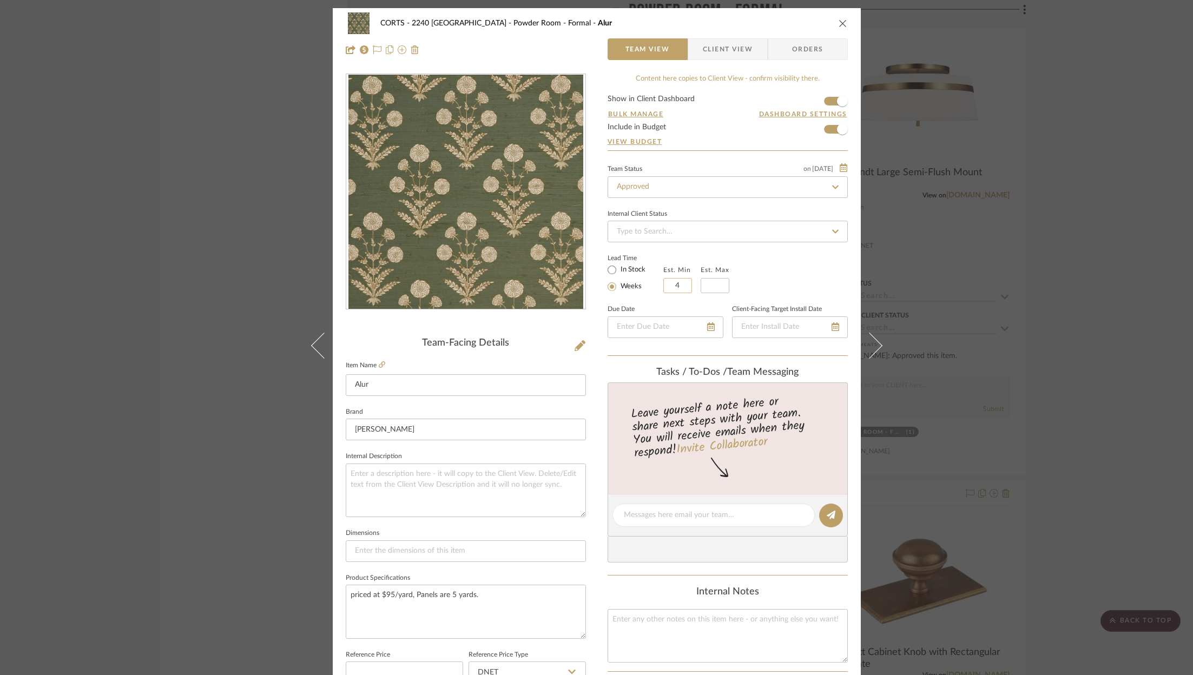
click at [680, 286] on input "4" at bounding box center [677, 285] width 29 height 15
type input "6"
type input "8"
click at [760, 264] on div "Lead Time In Stock Weeks Est. Min 6 Est. Max 8" at bounding box center [728, 272] width 240 height 42
click at [839, 22] on icon "close" at bounding box center [843, 23] width 9 height 9
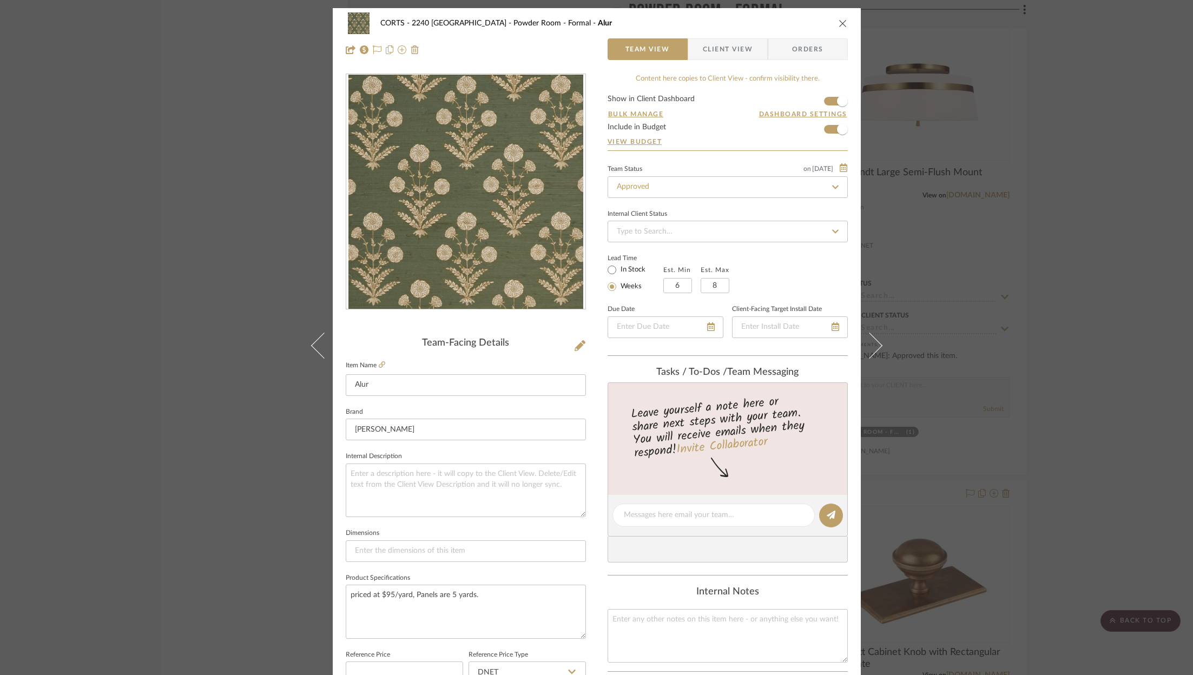
click at [839, 22] on icon "close" at bounding box center [843, 23] width 9 height 9
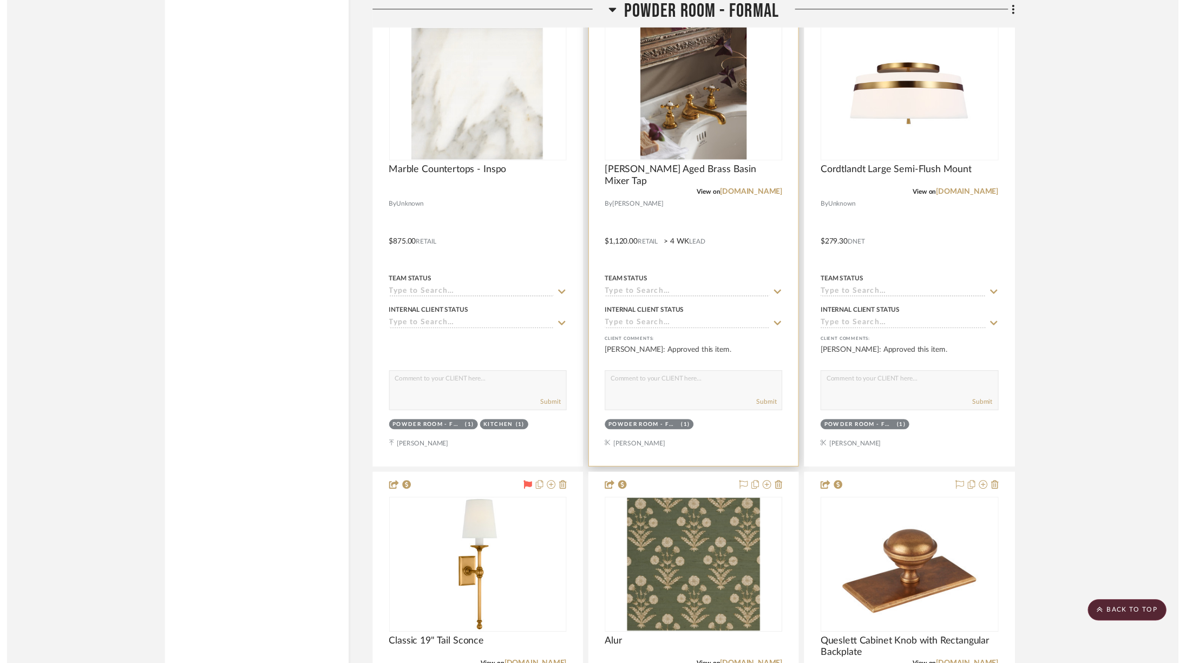
scroll to position [2448, 0]
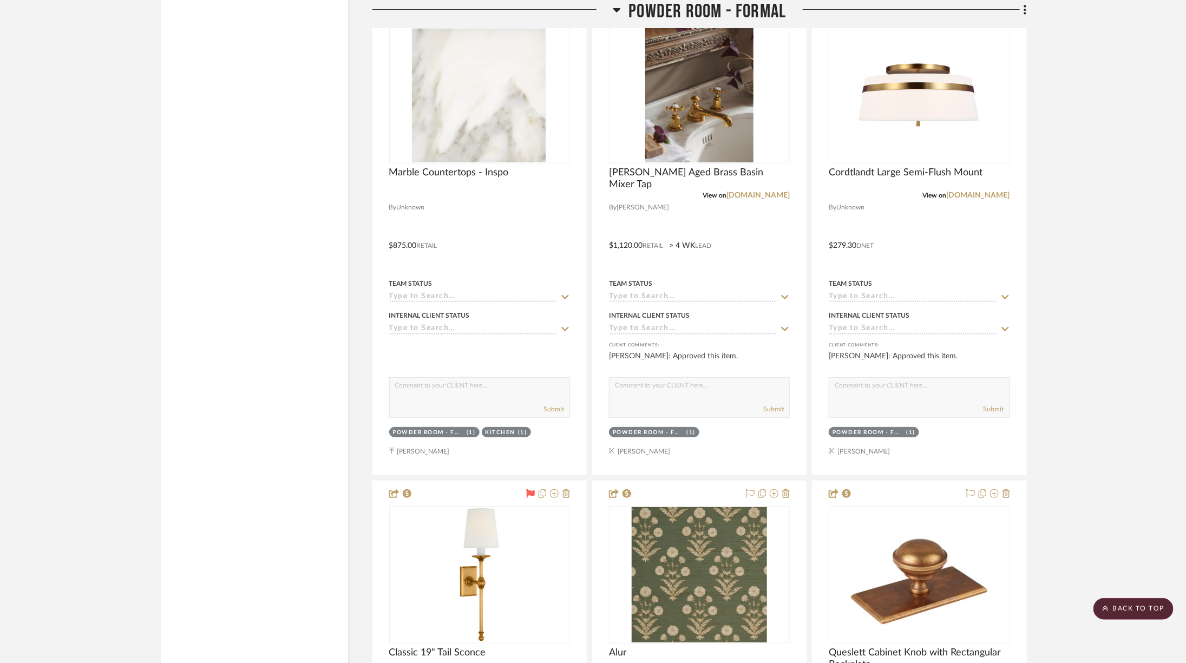
click at [702, 10] on span "Powder Room - Formal" at bounding box center [707, 11] width 157 height 23
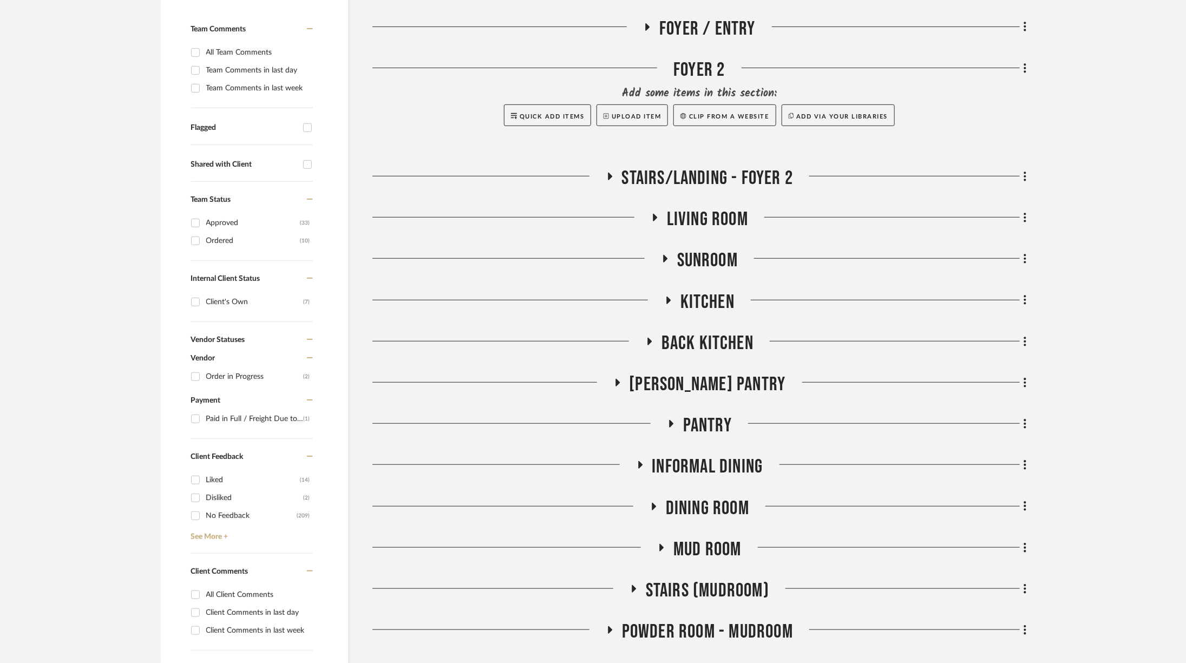
scroll to position [554, 0]
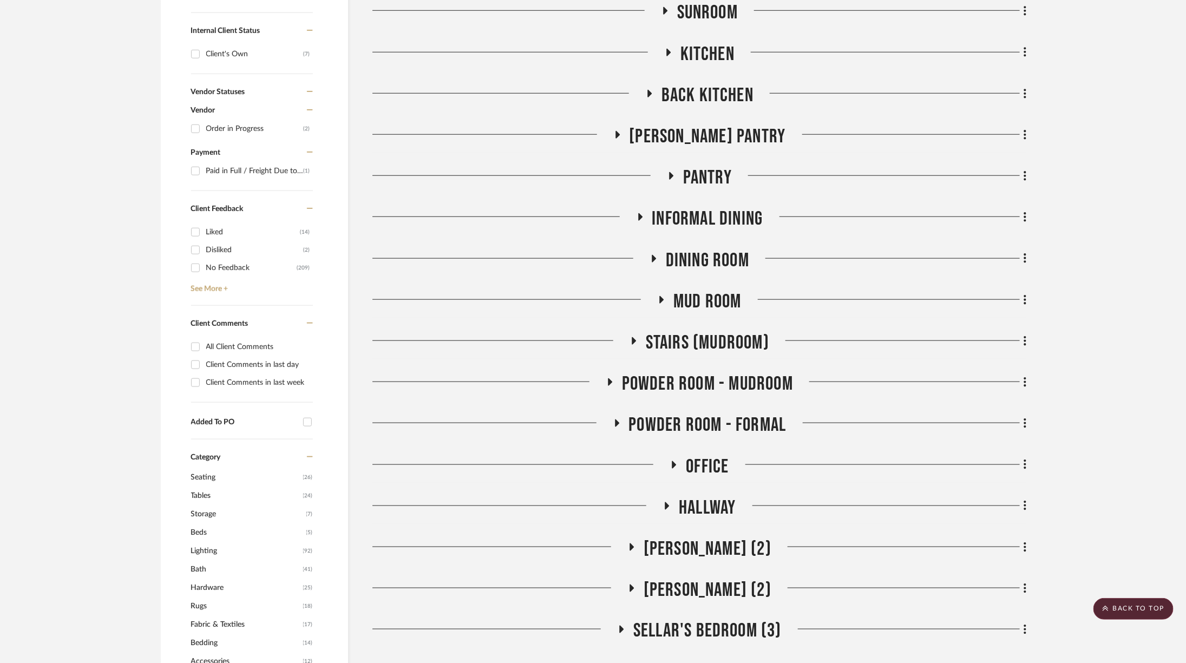
click at [726, 249] on span "Dining Room" at bounding box center [707, 260] width 83 height 23
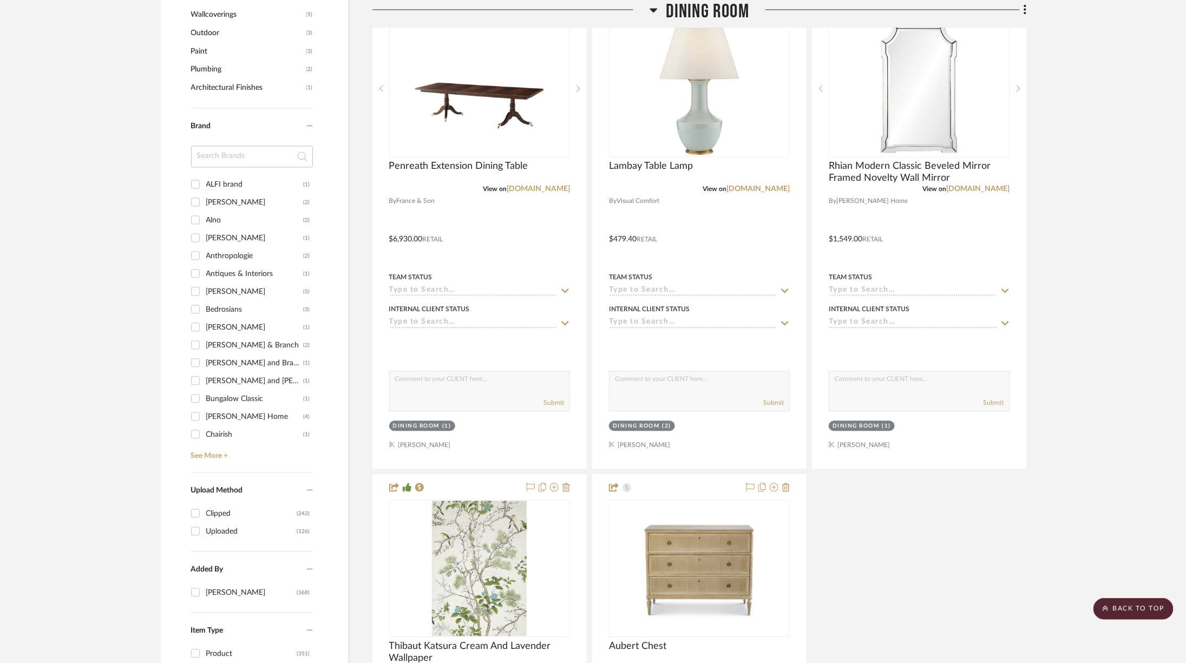
scroll to position [1512, 0]
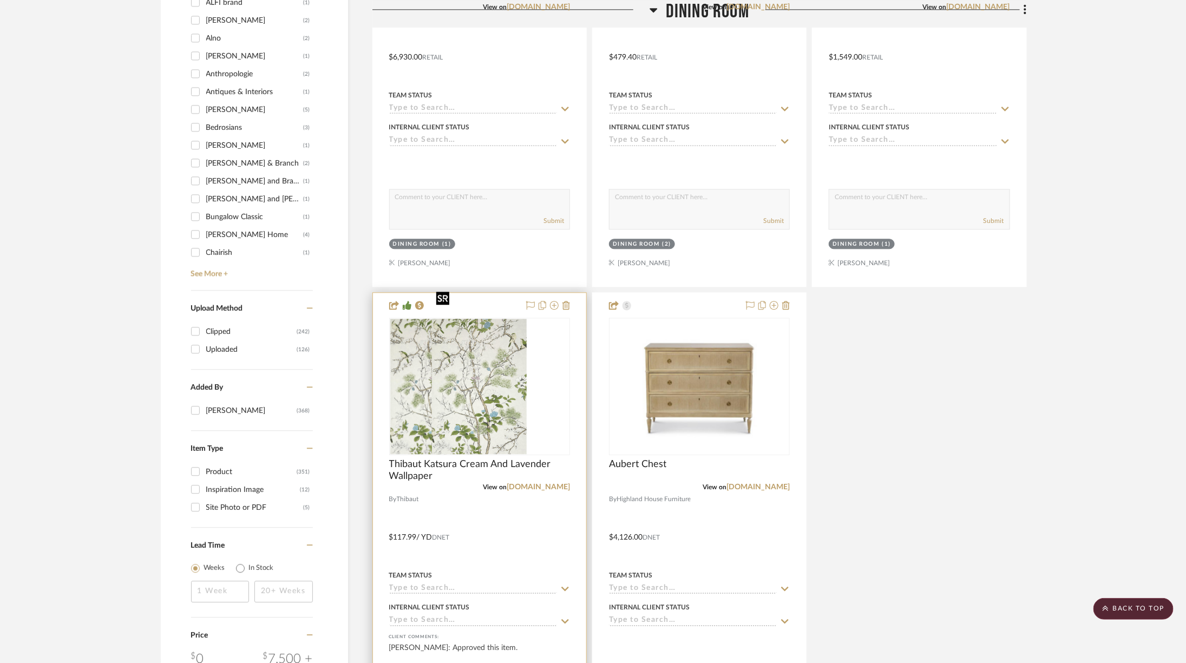
click at [482, 345] on div at bounding box center [479, 386] width 181 height 137
click at [482, 345] on img "0" at bounding box center [479, 386] width 95 height 135
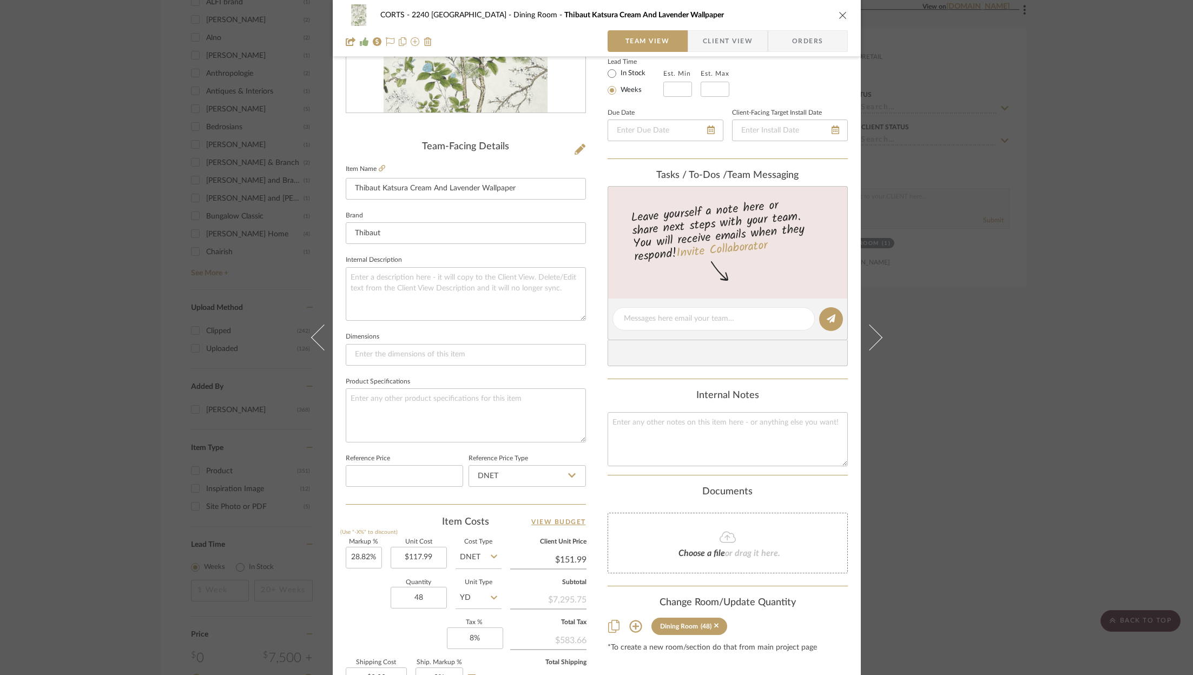
scroll to position [329, 0]
